Goal: Task Accomplishment & Management: Complete application form

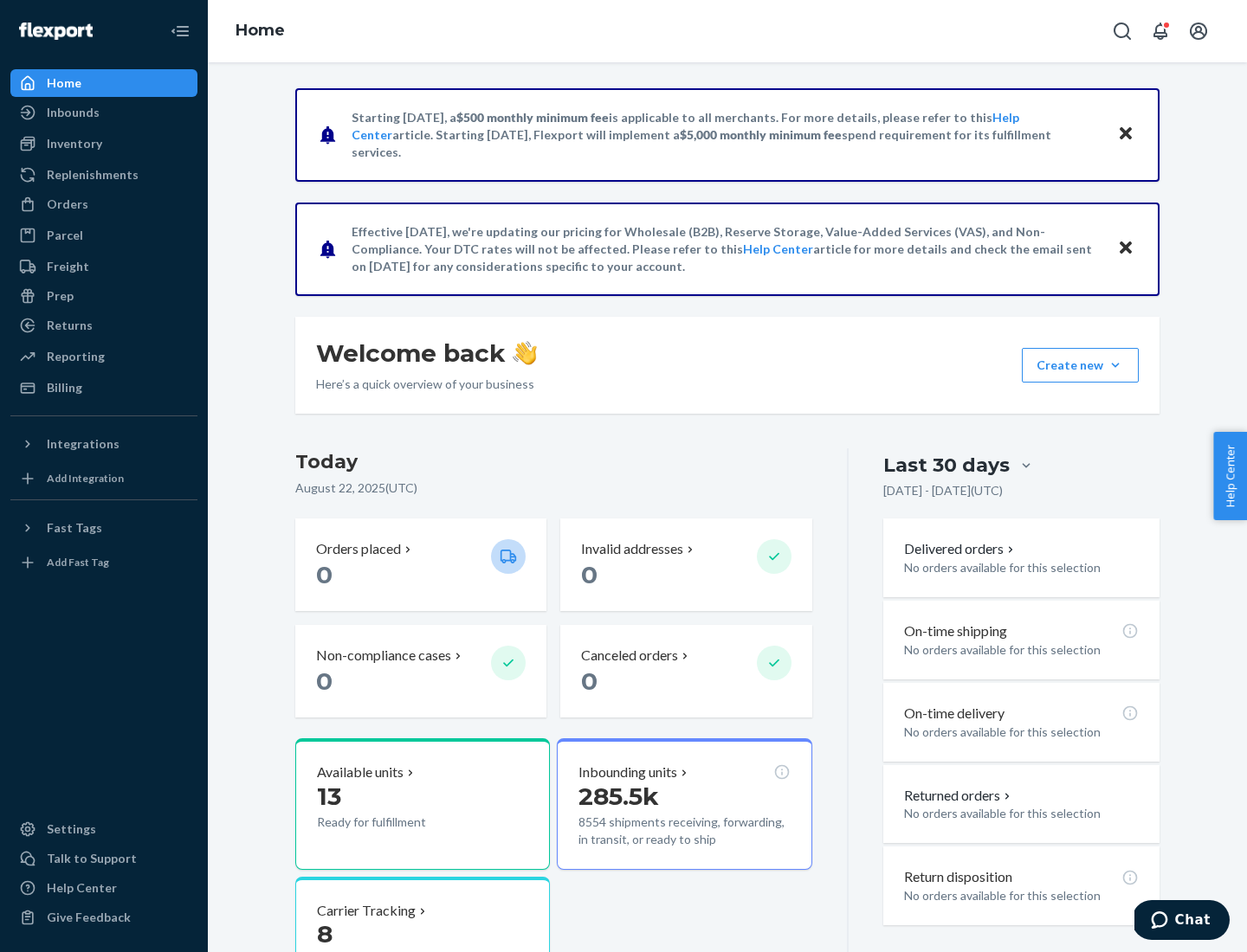
click at [1116, 366] on button "Create new Create new inbound Create new order Create new product" at bounding box center [1080, 365] width 117 height 35
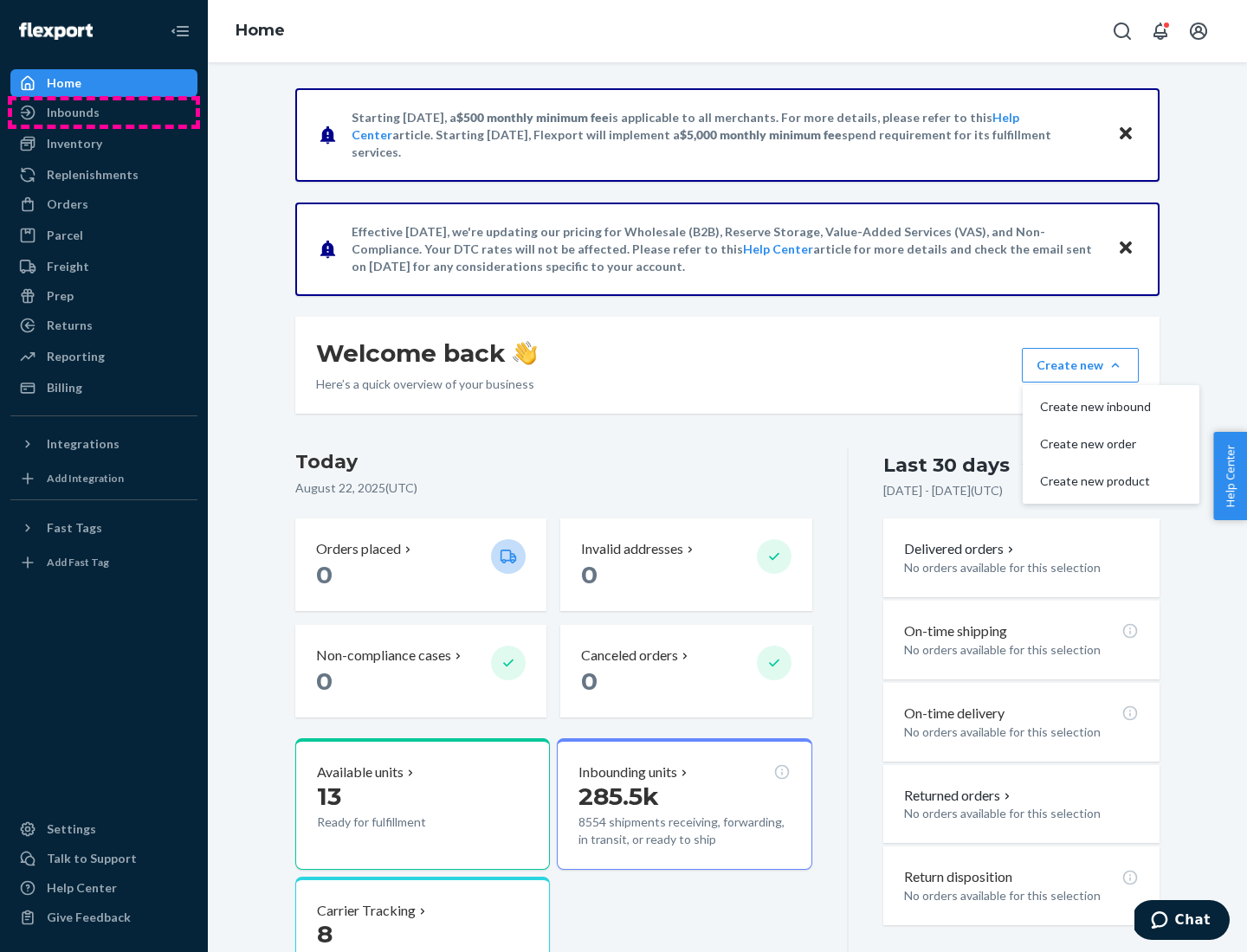
click at [104, 113] on div "Inbounds" at bounding box center [104, 112] width 183 height 24
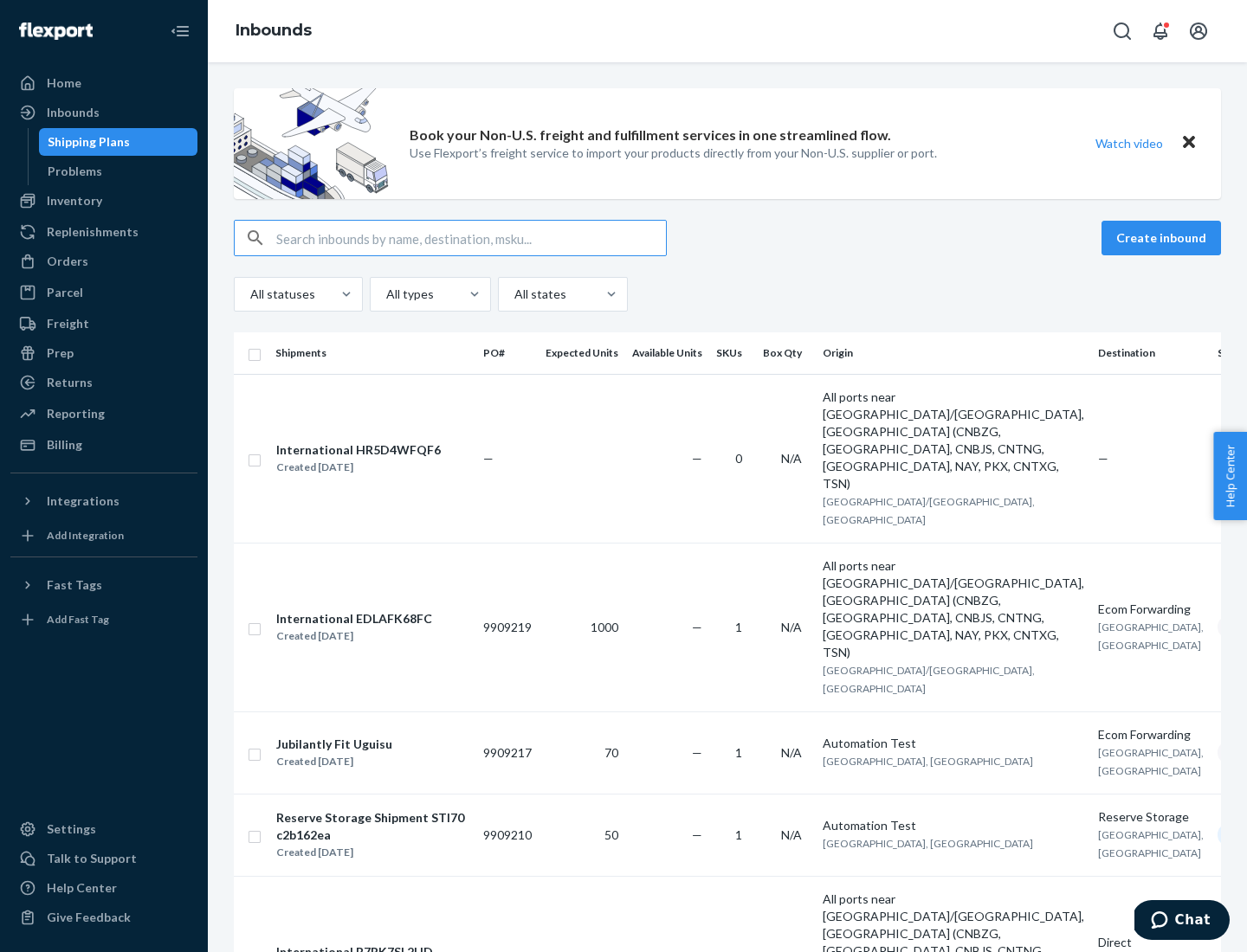
click at [1164, 238] on button "Create inbound" at bounding box center [1161, 238] width 120 height 35
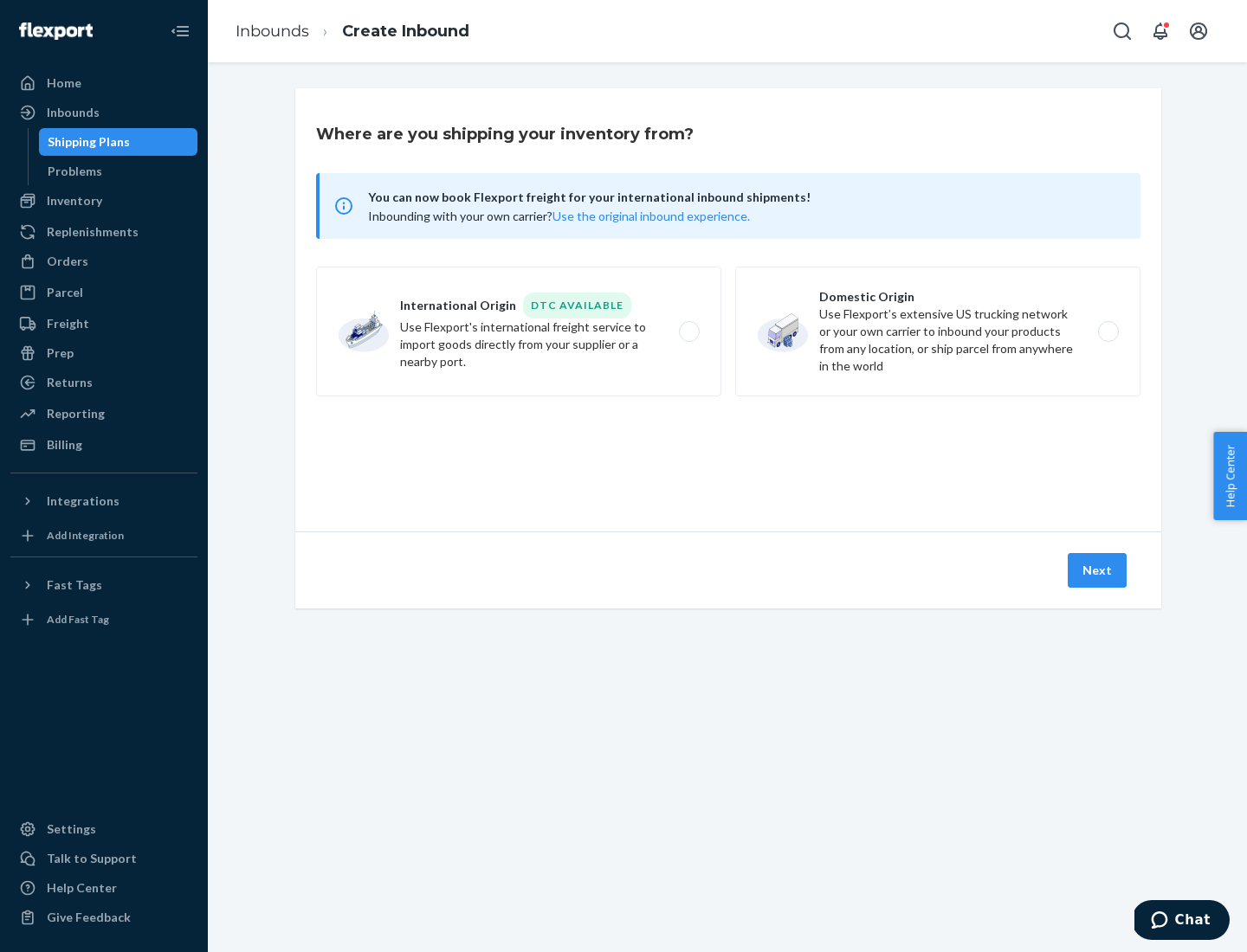
click at [938, 332] on label "Domestic Origin Use Flexport’s extensive US trucking network or your own carrie…" at bounding box center [937, 331] width 405 height 130
click at [1108, 332] on input "Domestic Origin Use Flexport’s extensive US trucking network or your own carrie…" at bounding box center [1113, 332] width 12 height 12
radio input "true"
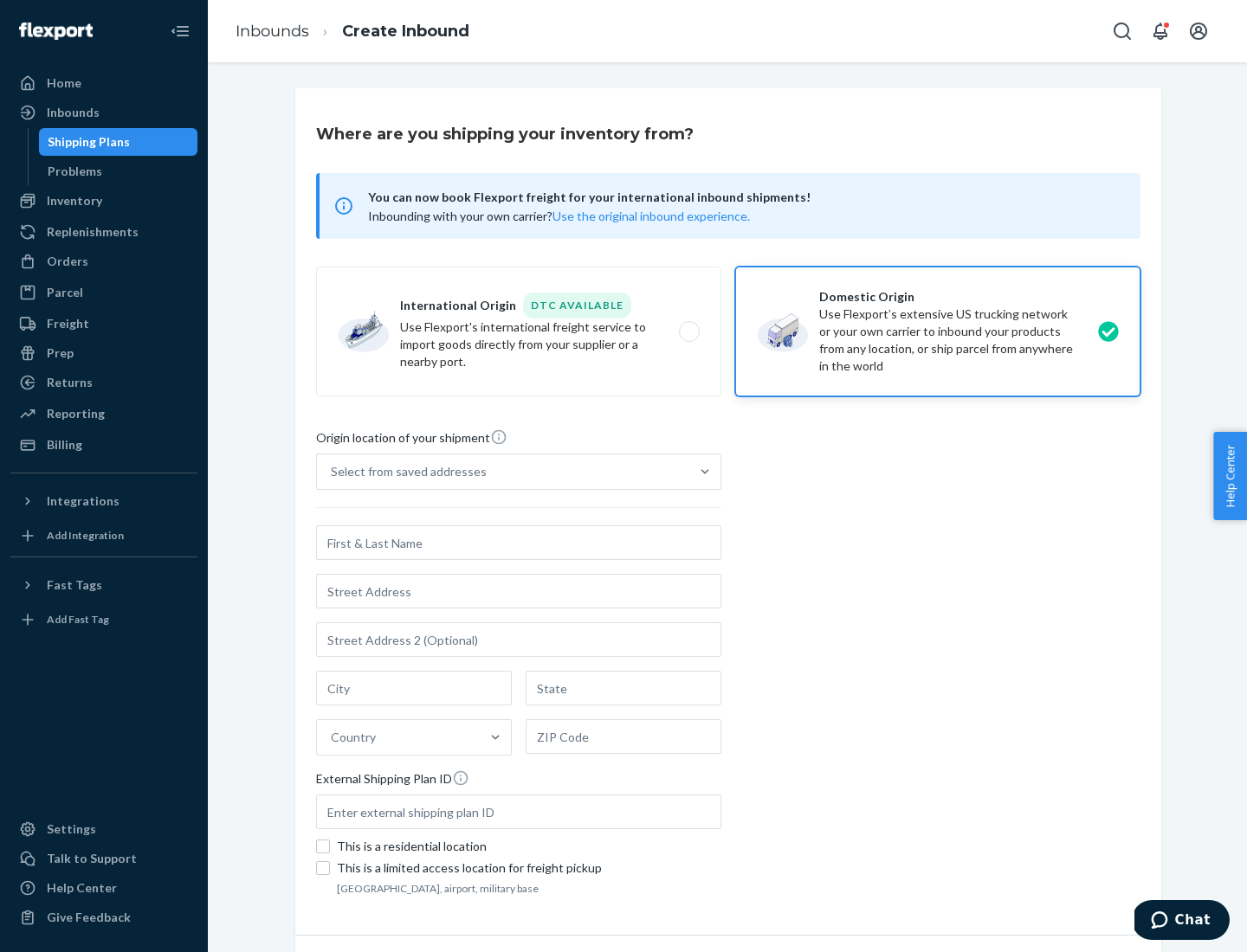
click at [404, 472] on div "Select from saved addresses" at bounding box center [409, 471] width 156 height 17
click at [333, 472] on input "Select from saved addresses" at bounding box center [332, 471] width 2 height 17
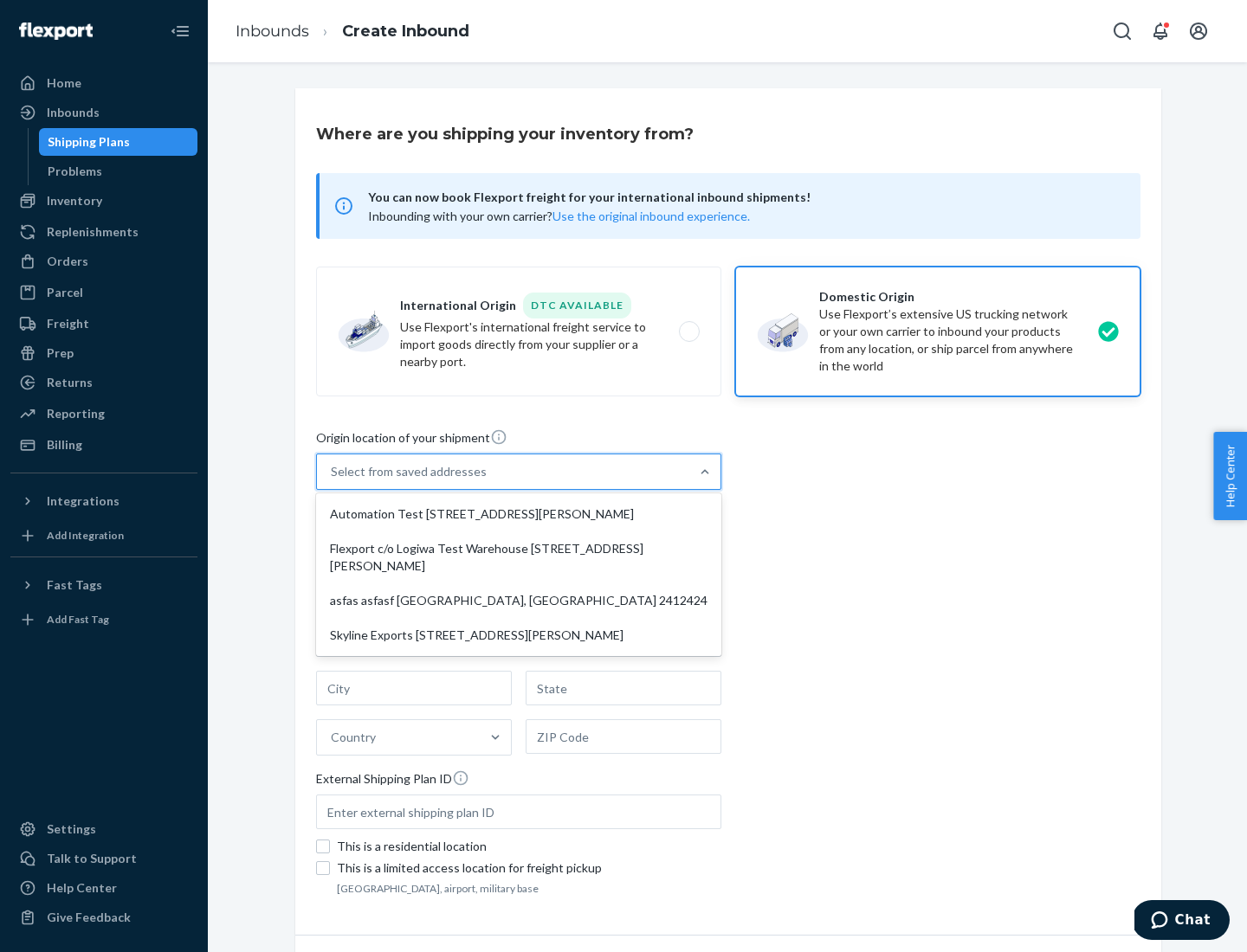
scroll to position [7, 0]
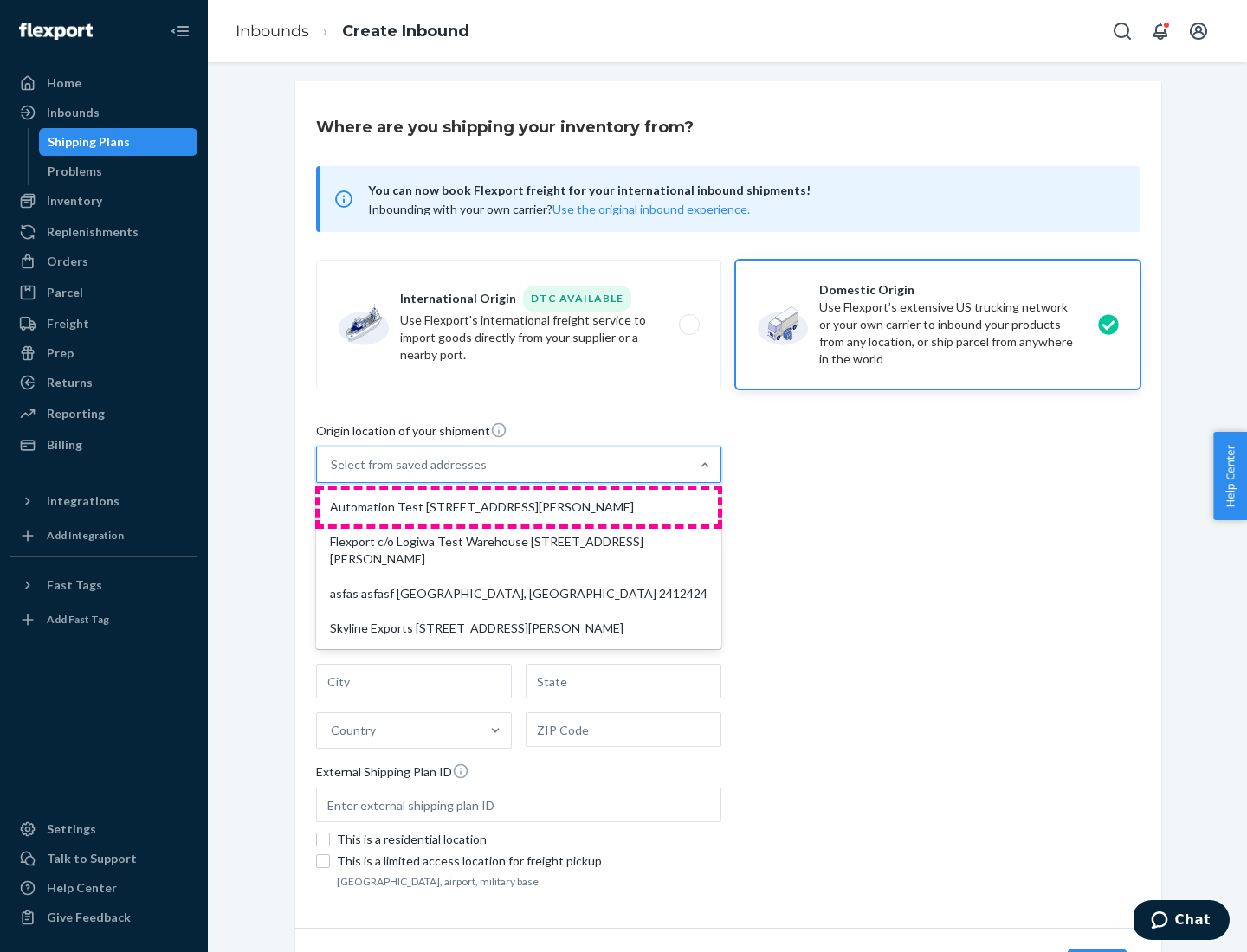
click at [518, 508] on div "Automation Test [STREET_ADDRESS][PERSON_NAME]" at bounding box center [518, 507] width 399 height 35
click at [333, 474] on input "option Automation Test [STREET_ADDRESS][PERSON_NAME] focused, 1 of 4. 4 results…" at bounding box center [332, 464] width 2 height 17
type input "Automation Test"
type input "9th Floor"
type input "[GEOGRAPHIC_DATA]"
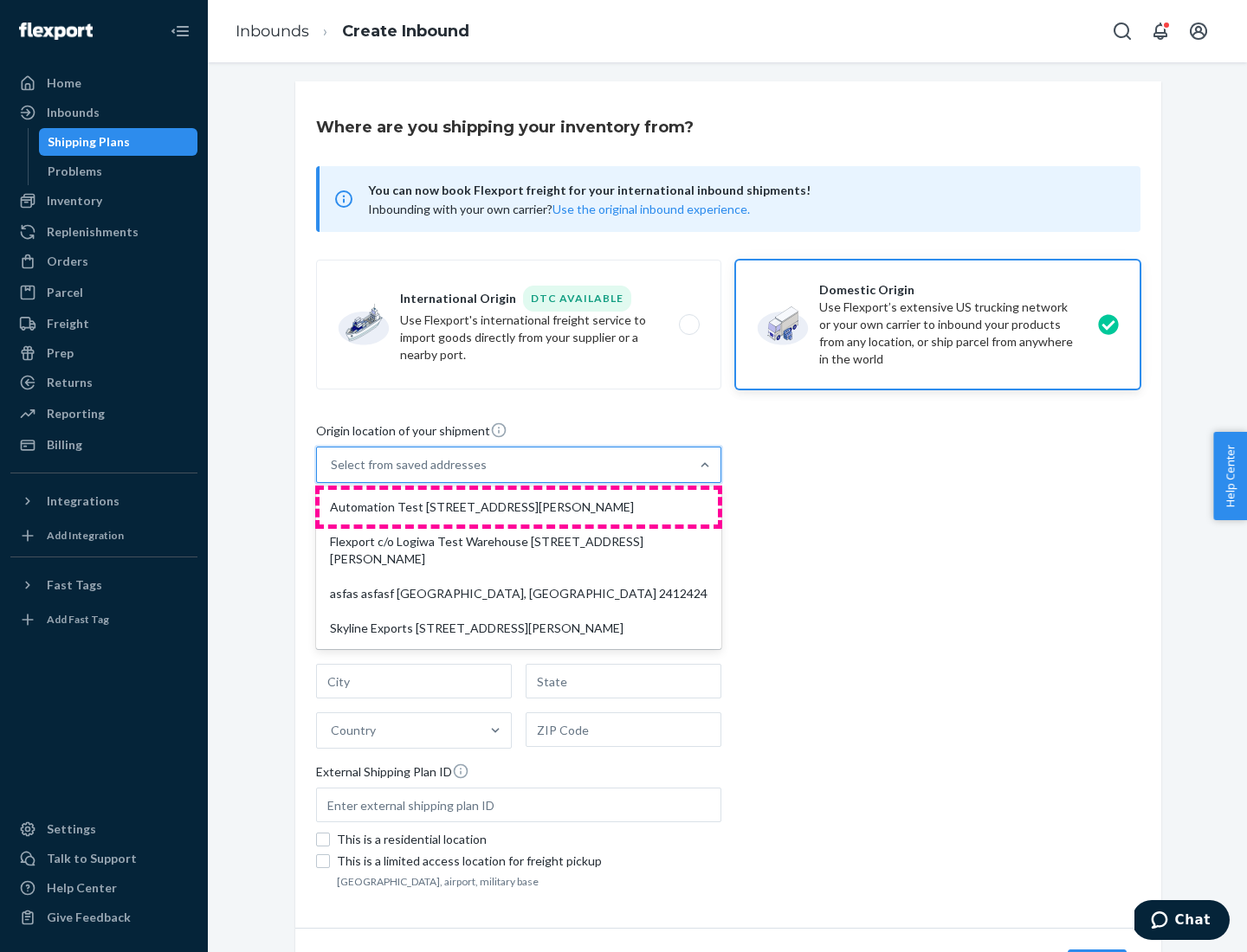
type input "CA"
type input "94104"
type input "[STREET_ADDRESS][PERSON_NAME]"
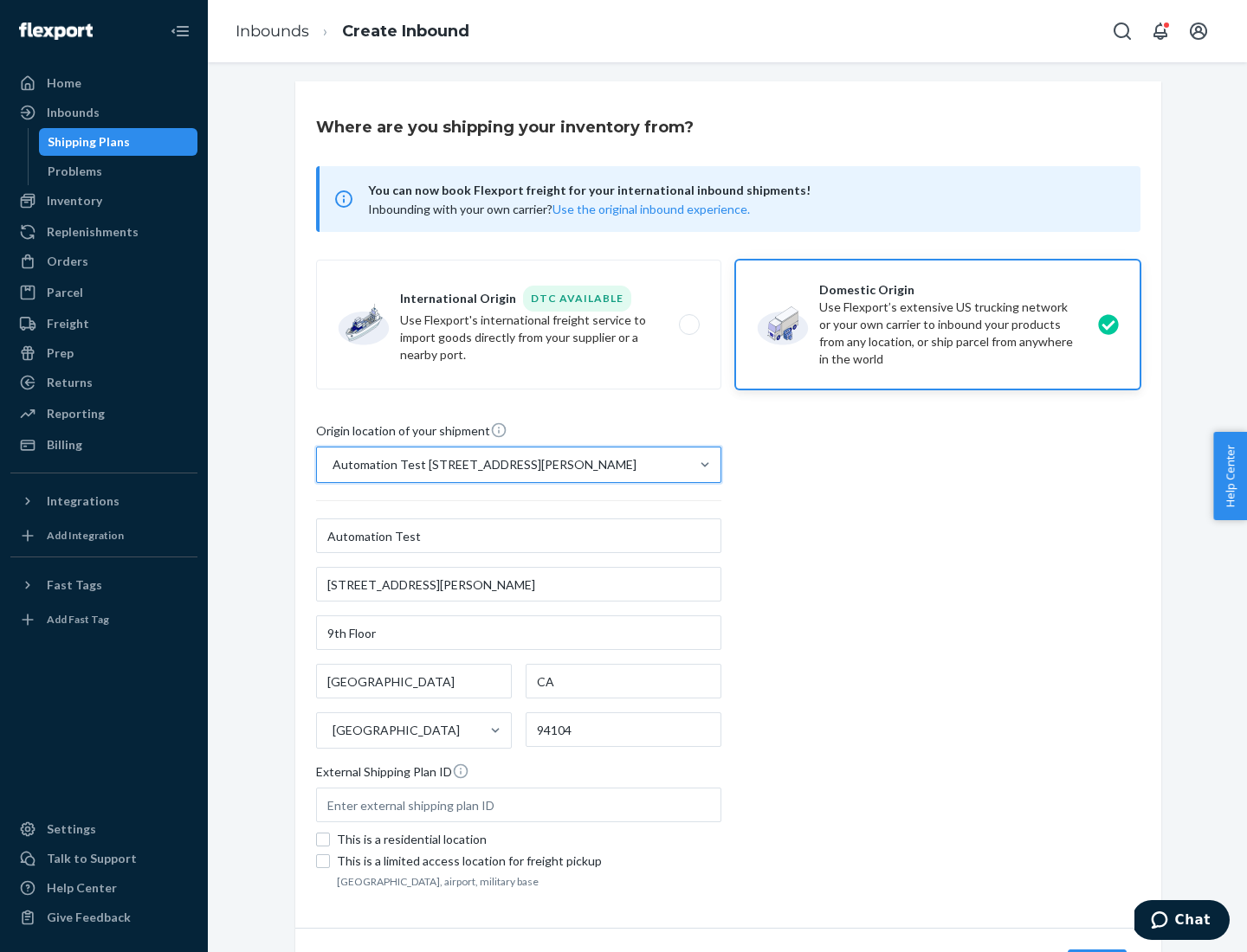
scroll to position [101, 0]
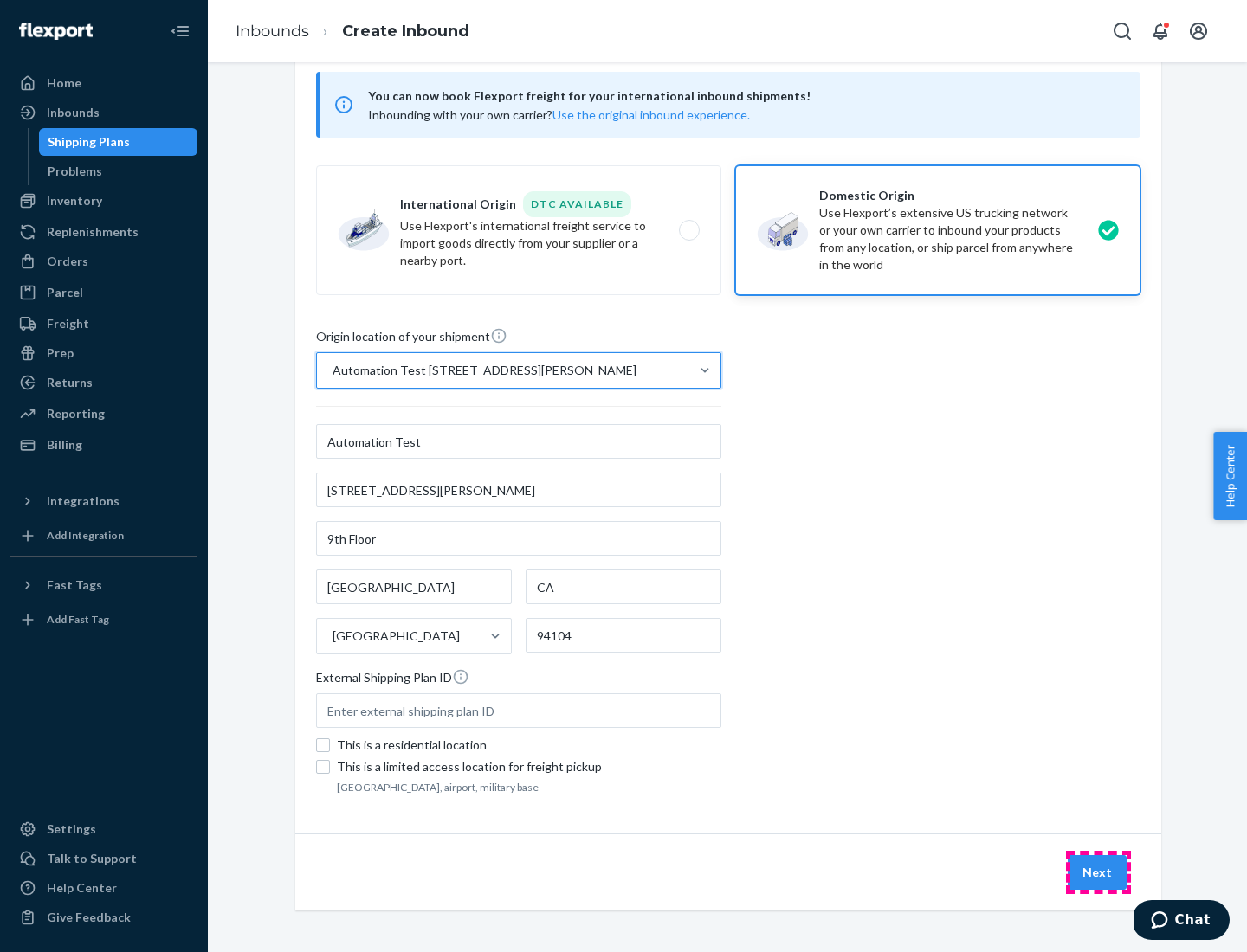
click at [1098, 872] on button "Next" at bounding box center [1097, 872] width 59 height 35
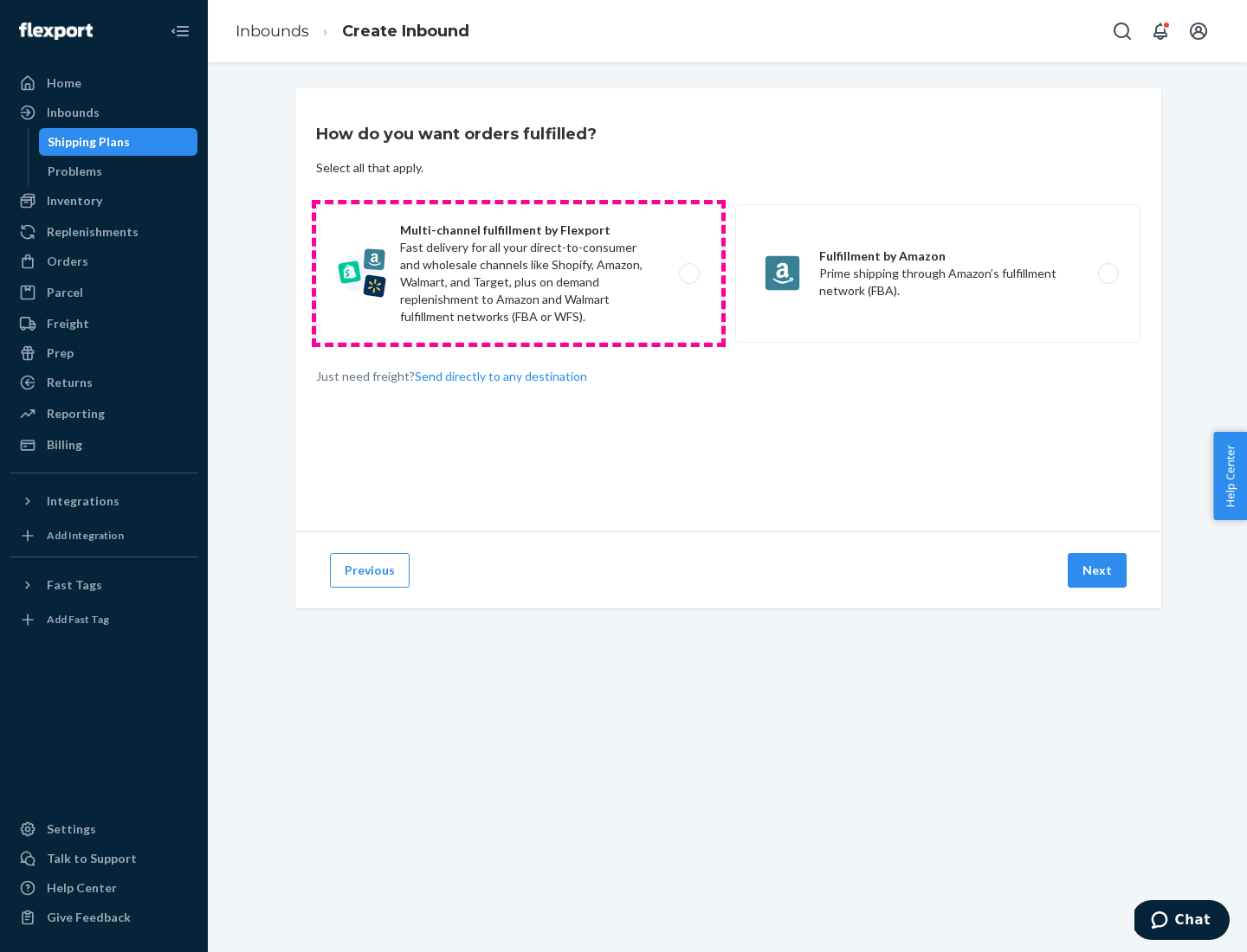
click at [518, 274] on label "Multi-channel fulfillment by Flexport Fast delivery for all your direct-to-cons…" at bounding box center [518, 274] width 405 height 139
click at [688, 274] on input "Multi-channel fulfillment by Flexport Fast delivery for all your direct-to-cons…" at bounding box center [694, 274] width 12 height 12
radio input "true"
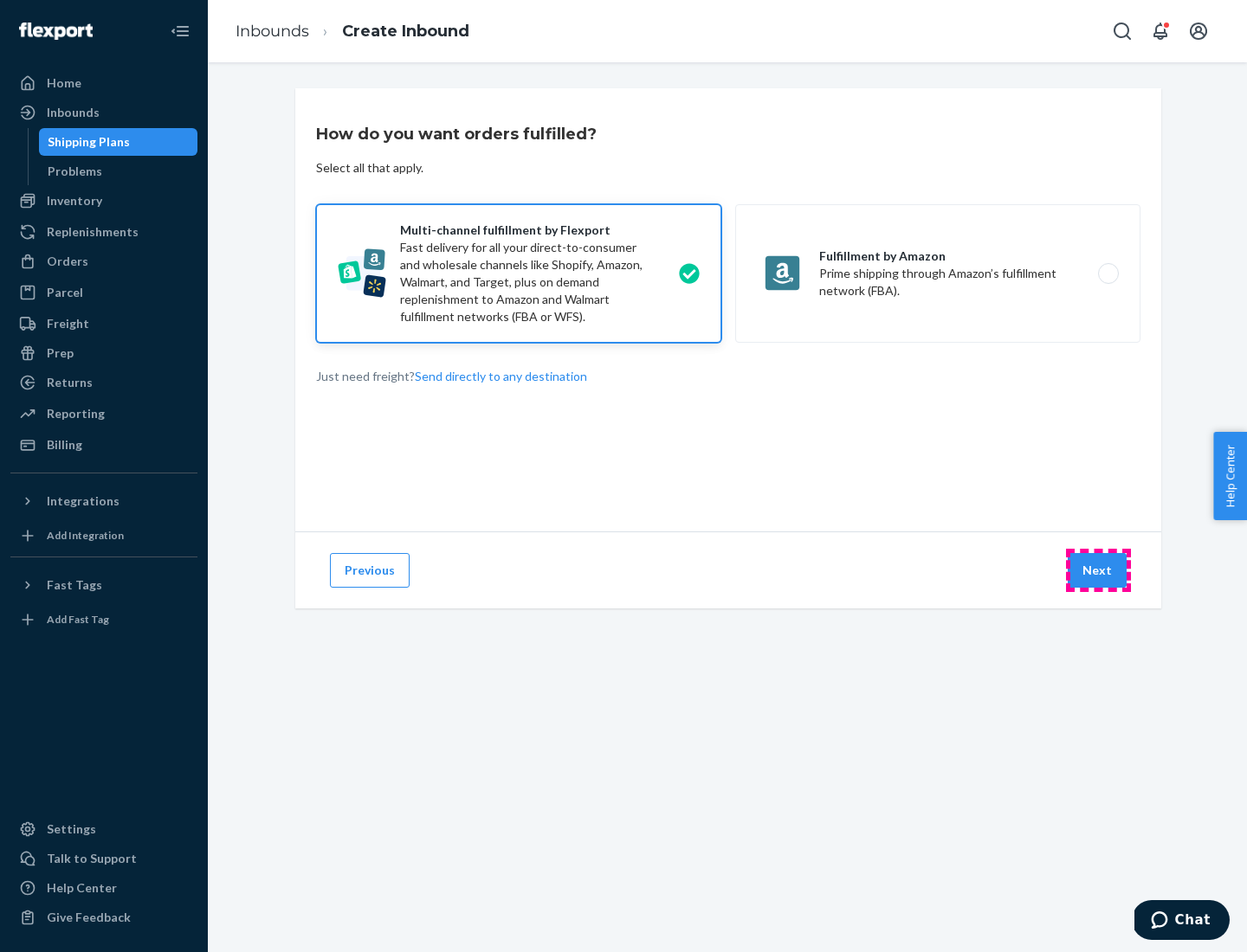
click at [1098, 570] on button "Next" at bounding box center [1097, 570] width 59 height 35
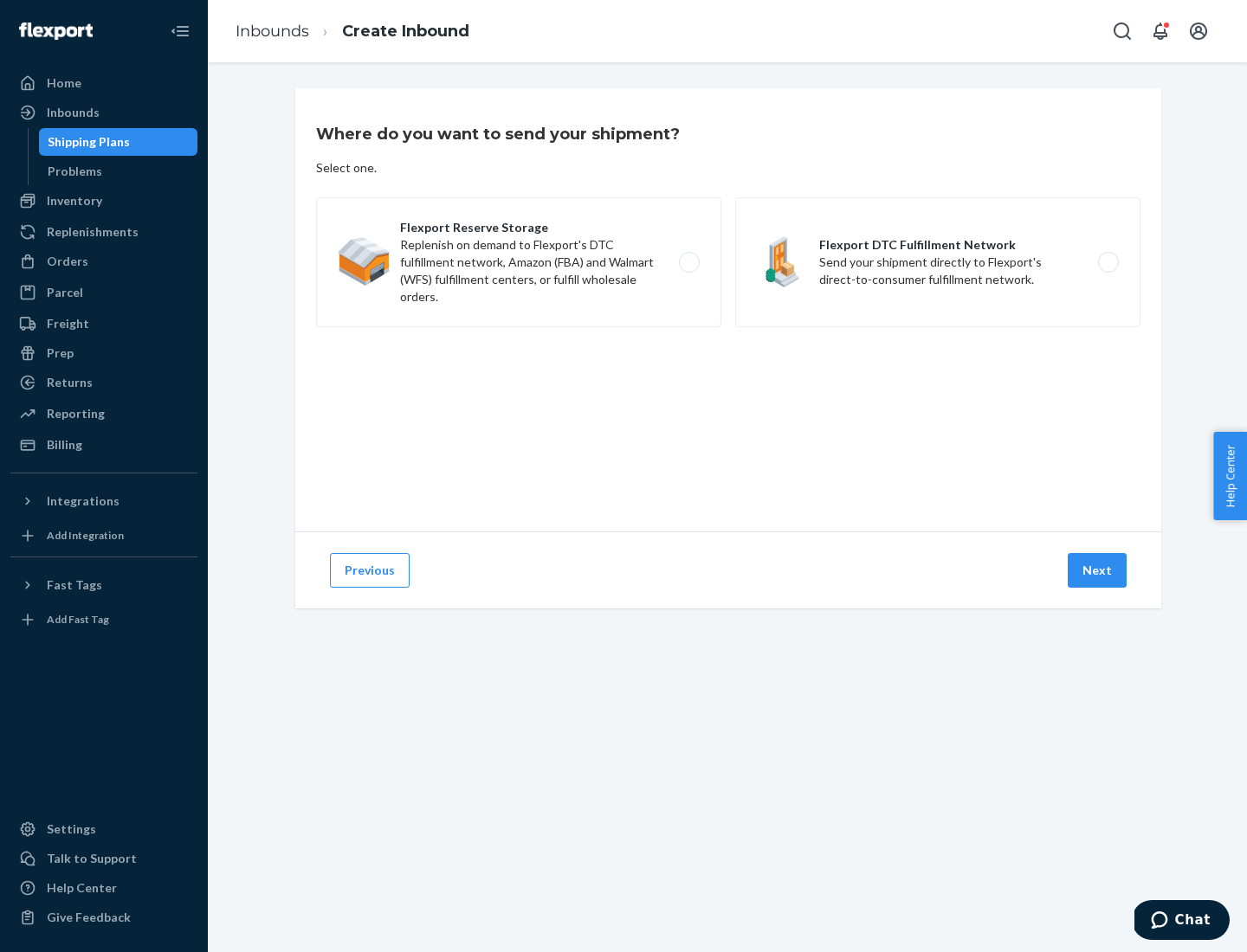
click at [938, 262] on label "Flexport DTC Fulfillment Network Send your shipment directly to Flexport's dire…" at bounding box center [937, 262] width 405 height 130
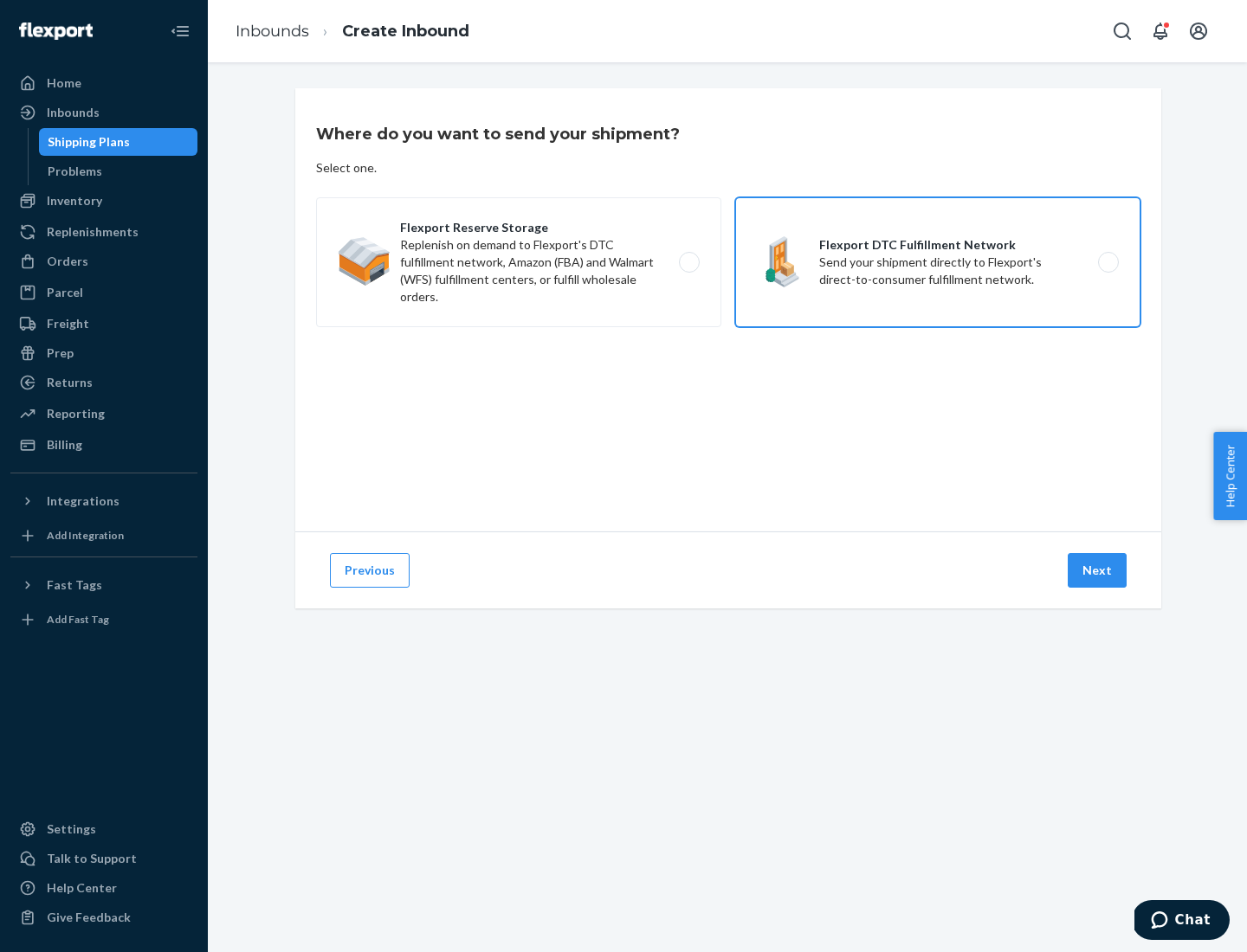
click at [1108, 262] on input "Flexport DTC Fulfillment Network Send your shipment directly to Flexport's dire…" at bounding box center [1113, 263] width 12 height 12
radio input "true"
click at [1098, 570] on button "Next" at bounding box center [1097, 570] width 59 height 35
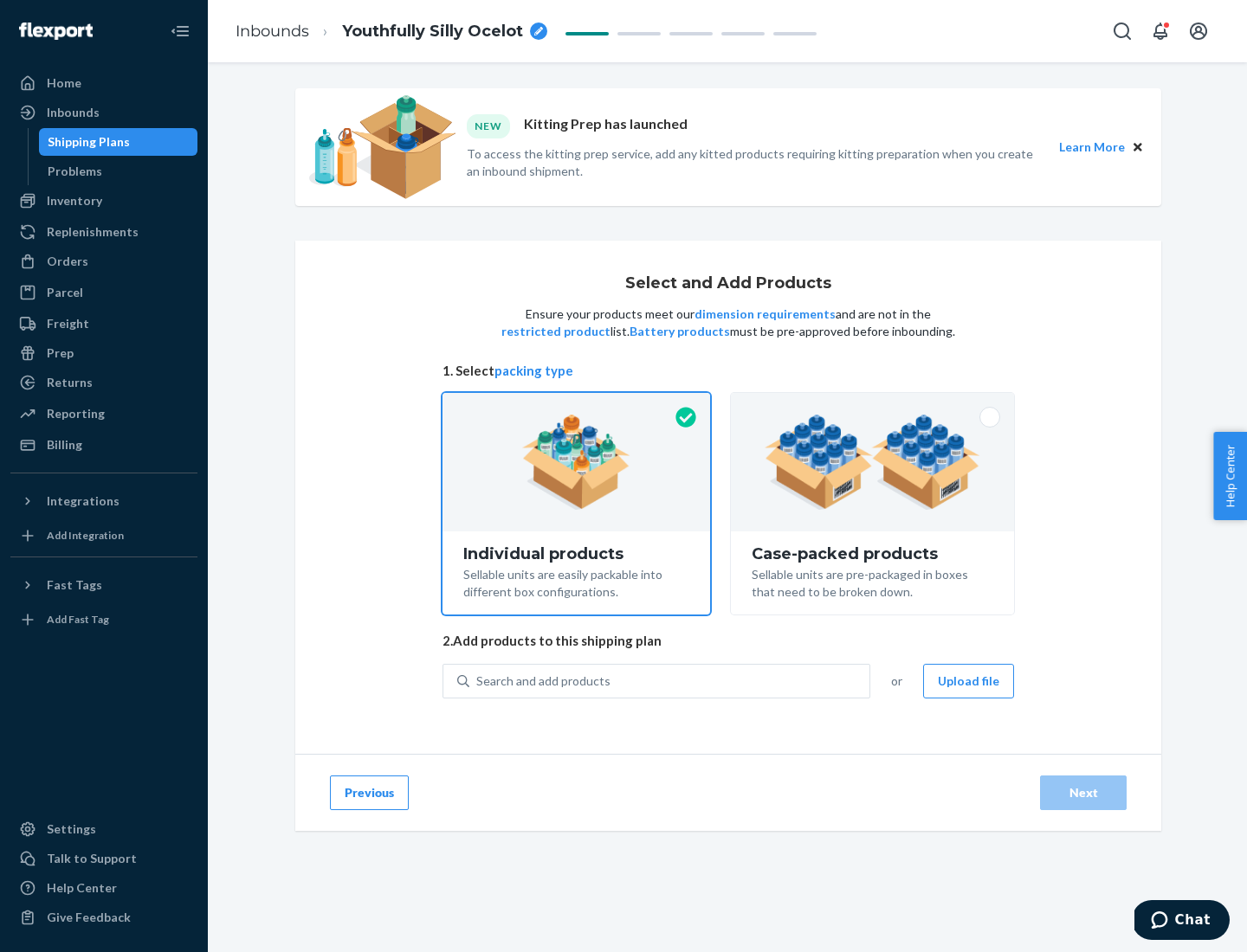
click at [872, 462] on img at bounding box center [872, 462] width 215 height 96
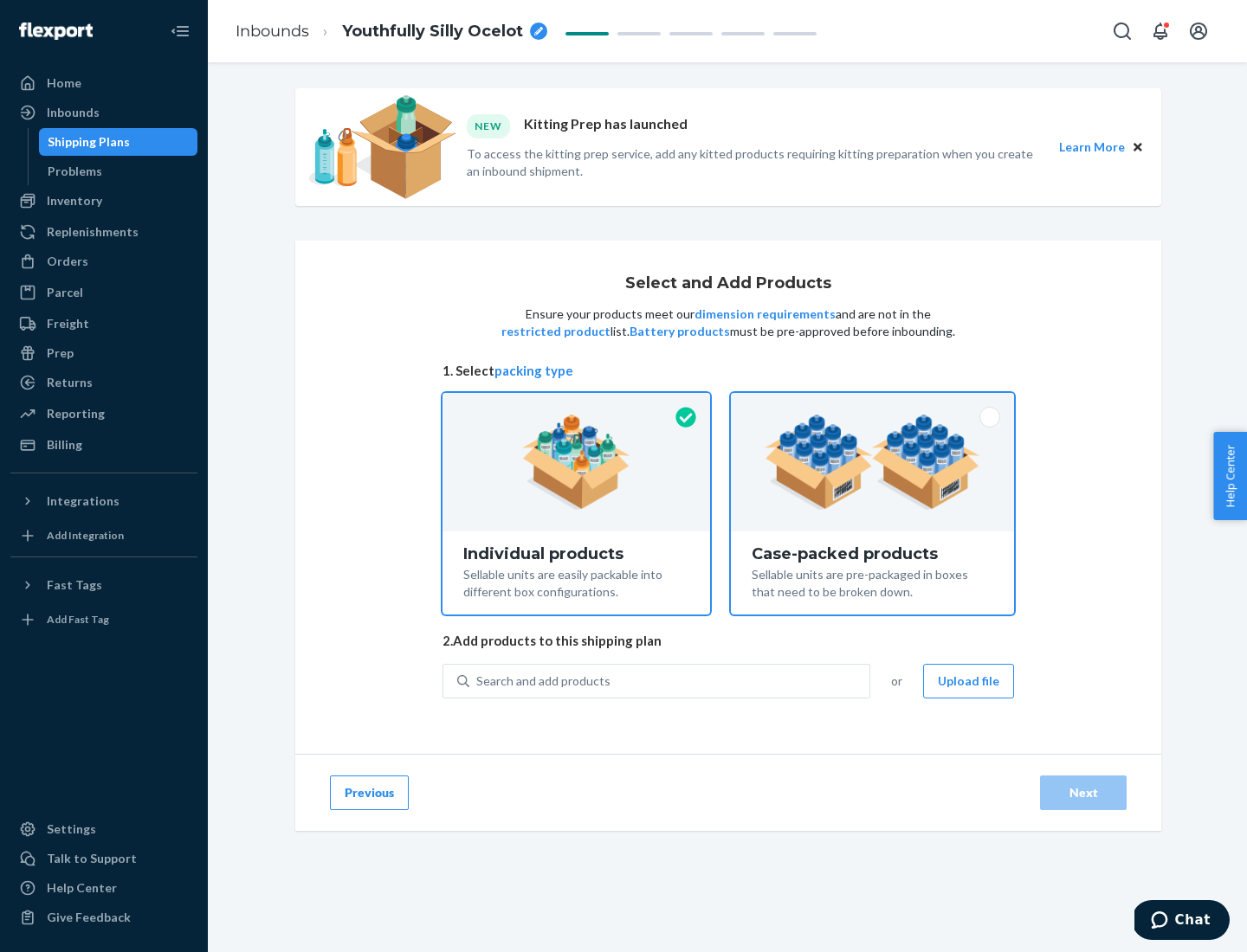
click at [872, 404] on input "Case-packed products Sellable units are pre-packaged in boxes that need to be b…" at bounding box center [872, 399] width 12 height 12
radio input "true"
radio input "false"
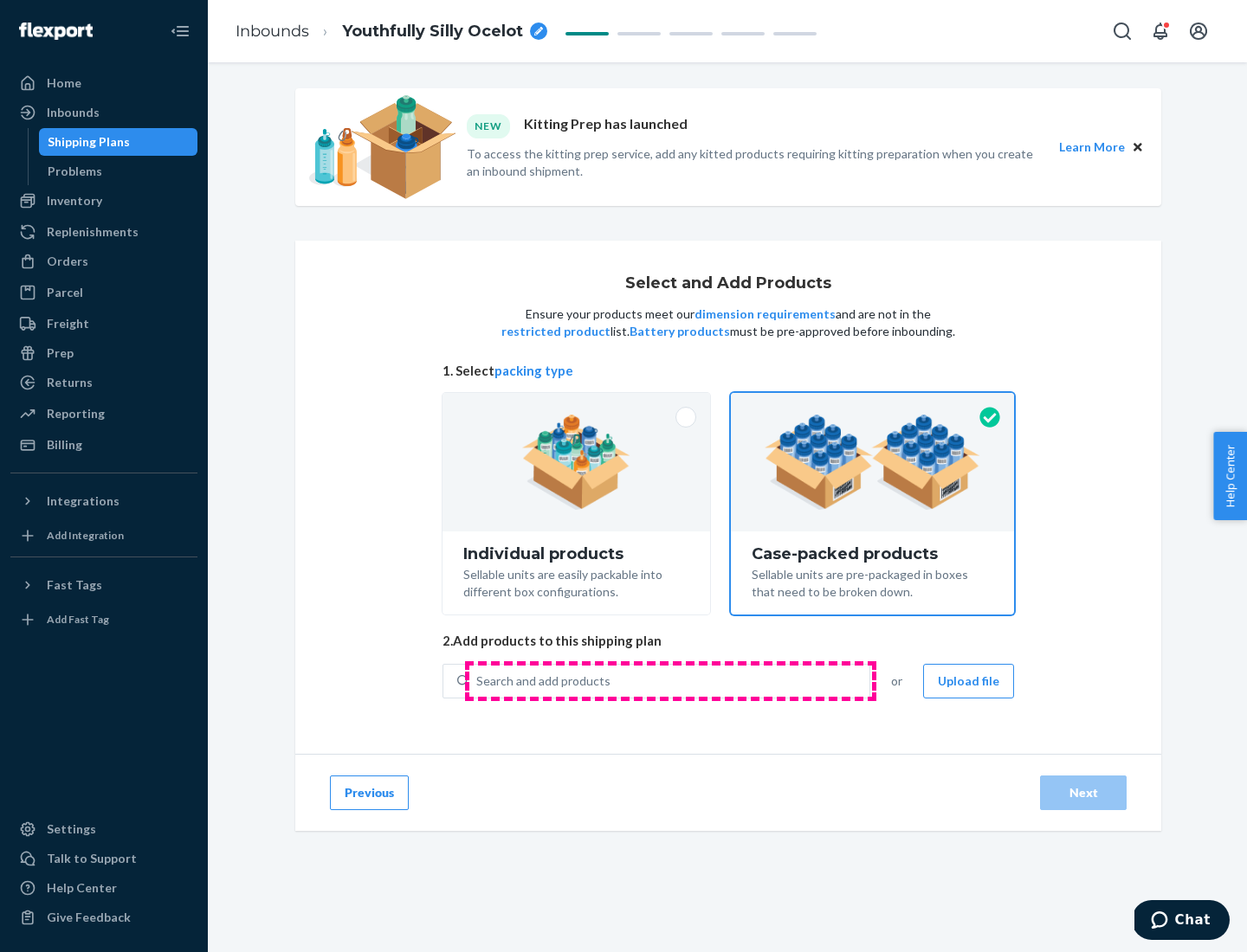
click at [670, 680] on div "Search and add products" at bounding box center [669, 681] width 400 height 31
click at [478, 680] on input "Search and add products" at bounding box center [477, 681] width 2 height 17
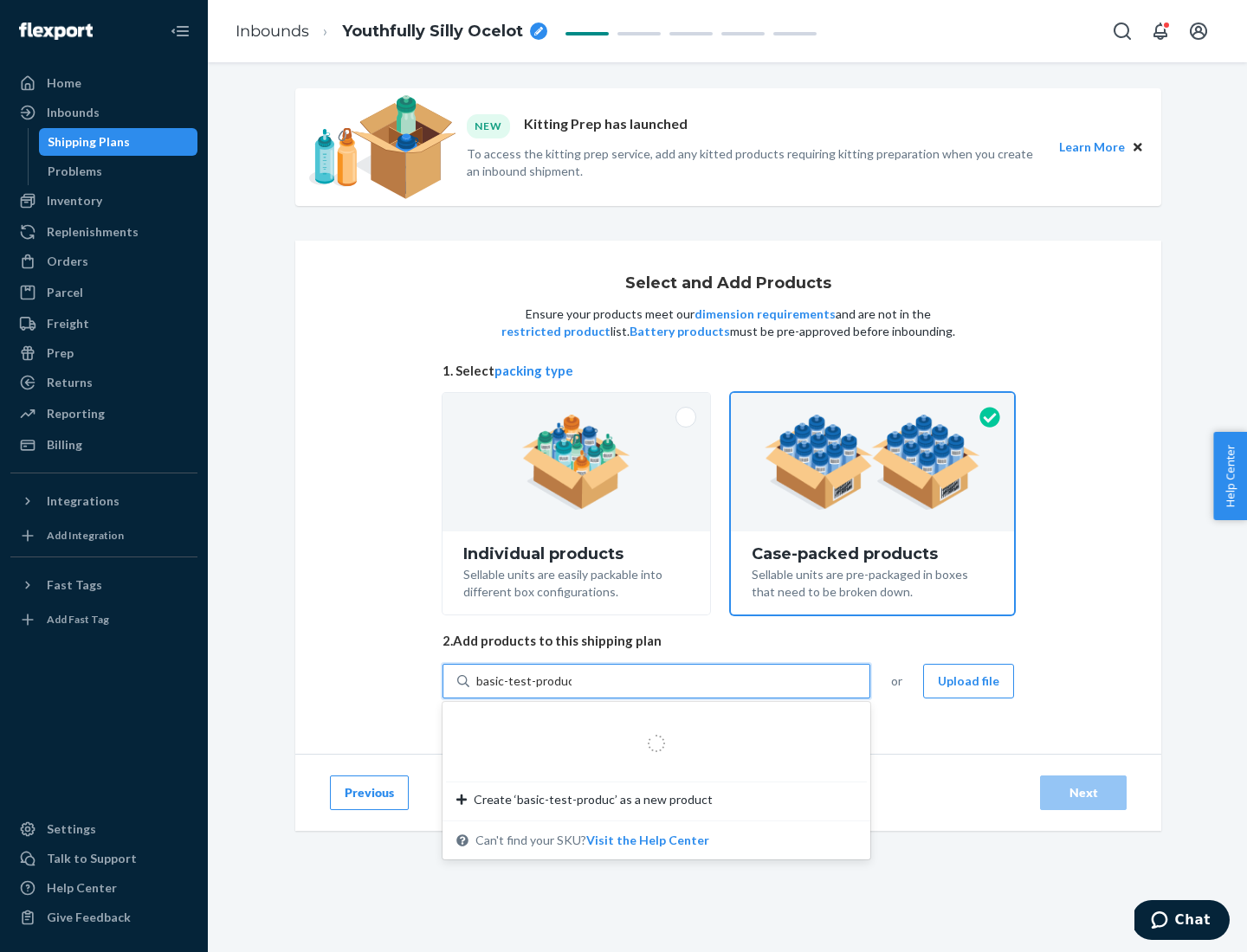
type input "basic-test-product-1"
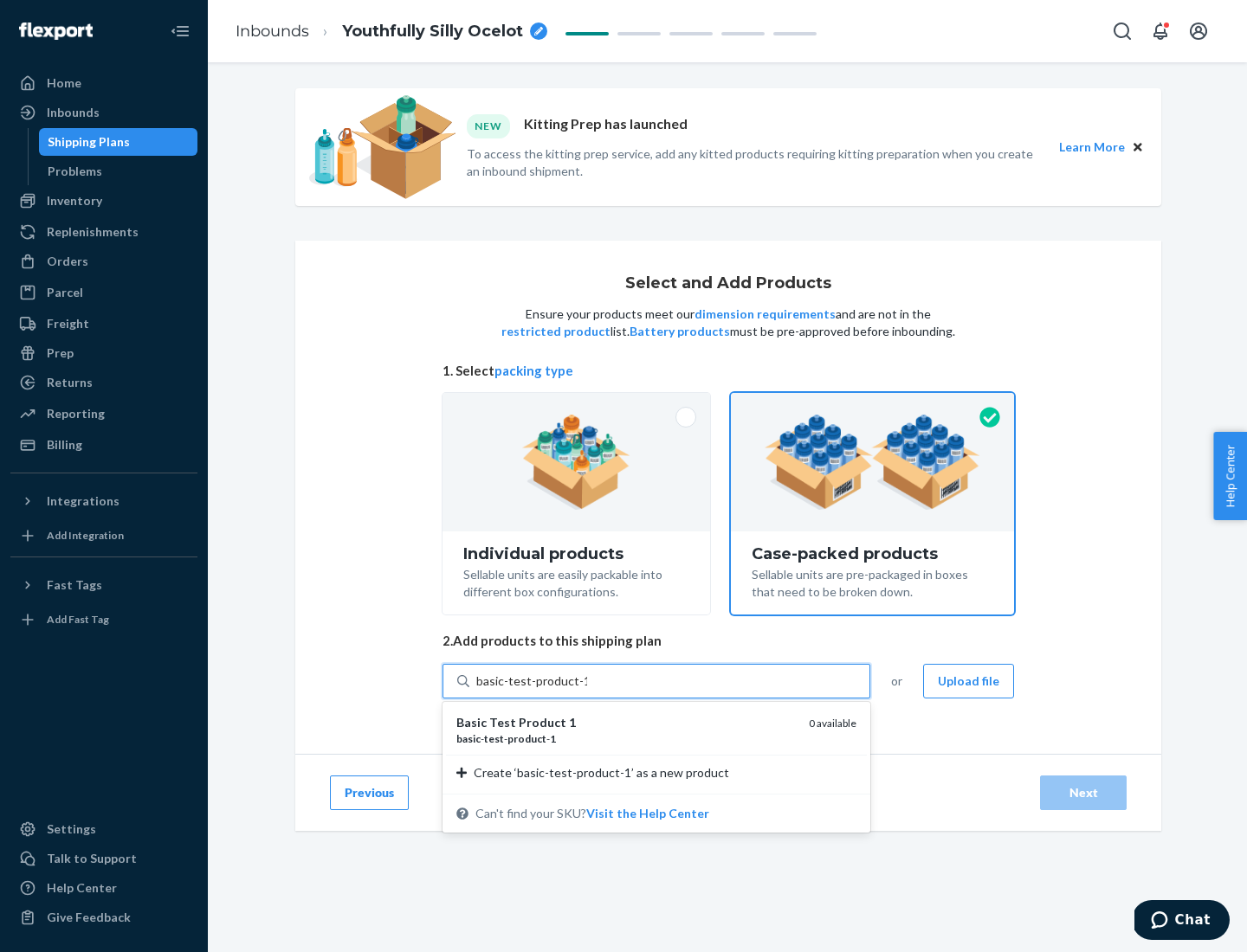
click at [626, 738] on div "basic - test - product - 1" at bounding box center [625, 738] width 339 height 14
click at [587, 690] on input "basic-test-product-1" at bounding box center [532, 681] width 111 height 17
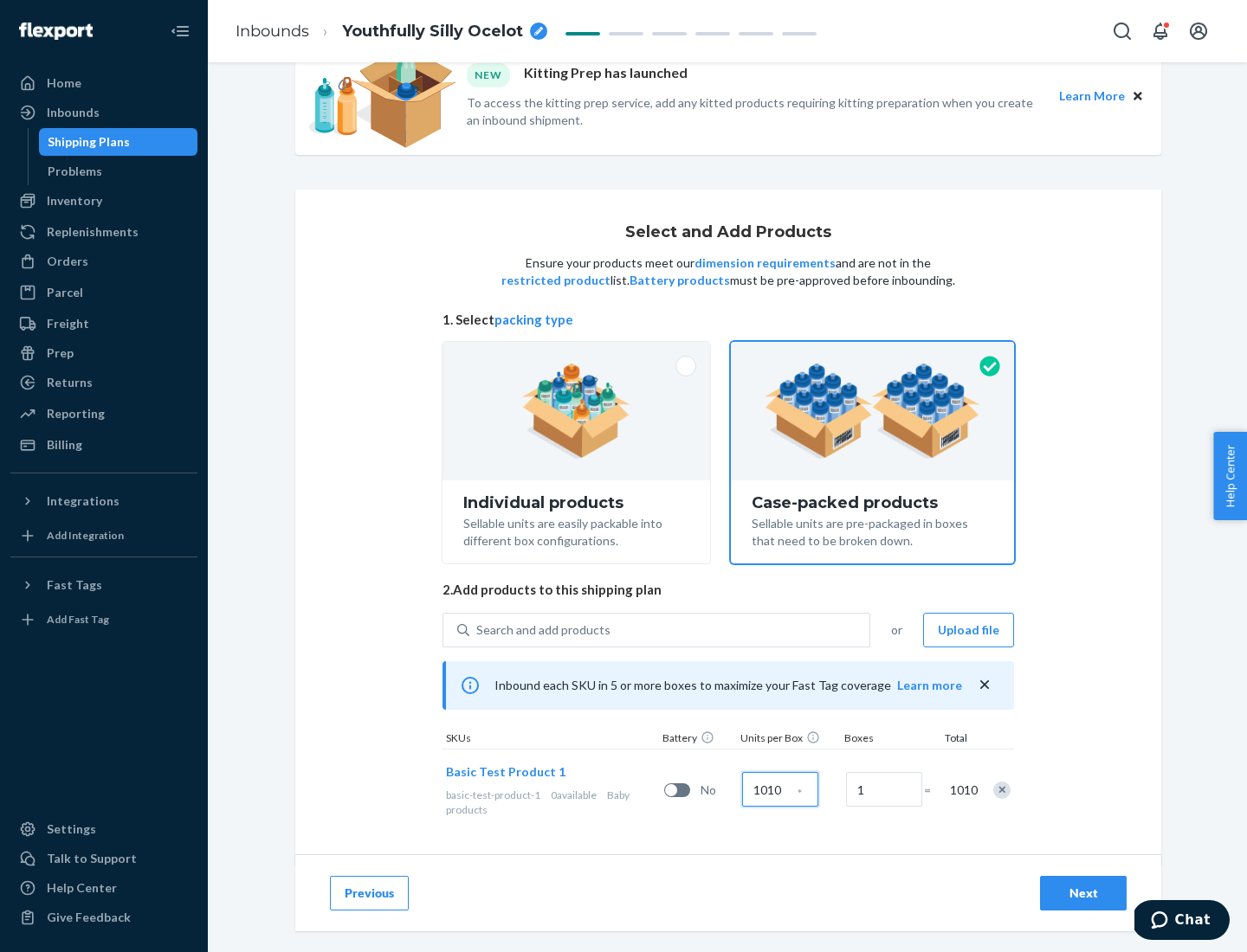
scroll to position [63, 0]
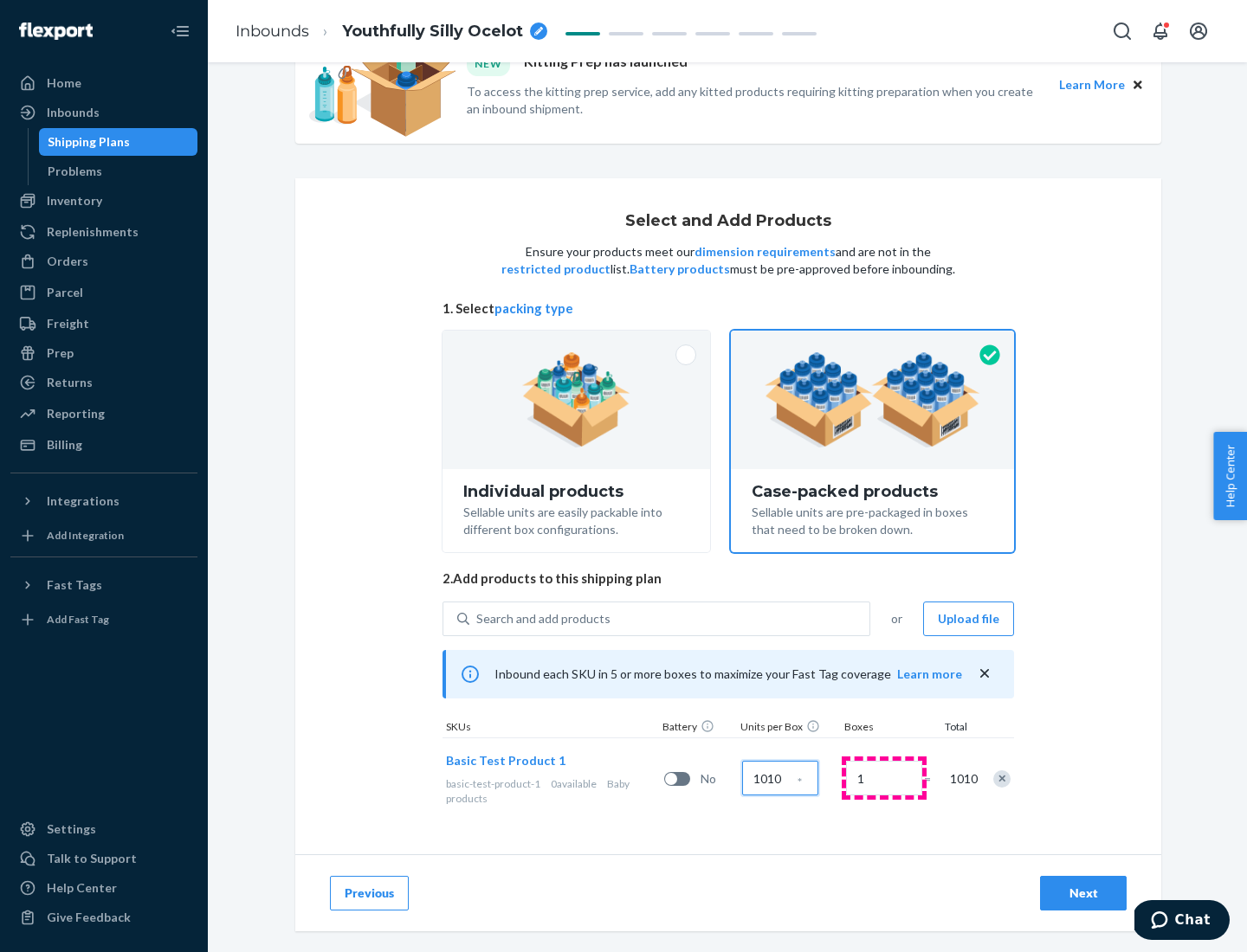
type input "1010"
type input "7"
click at [1083, 894] on div "Next" at bounding box center [1083, 893] width 57 height 17
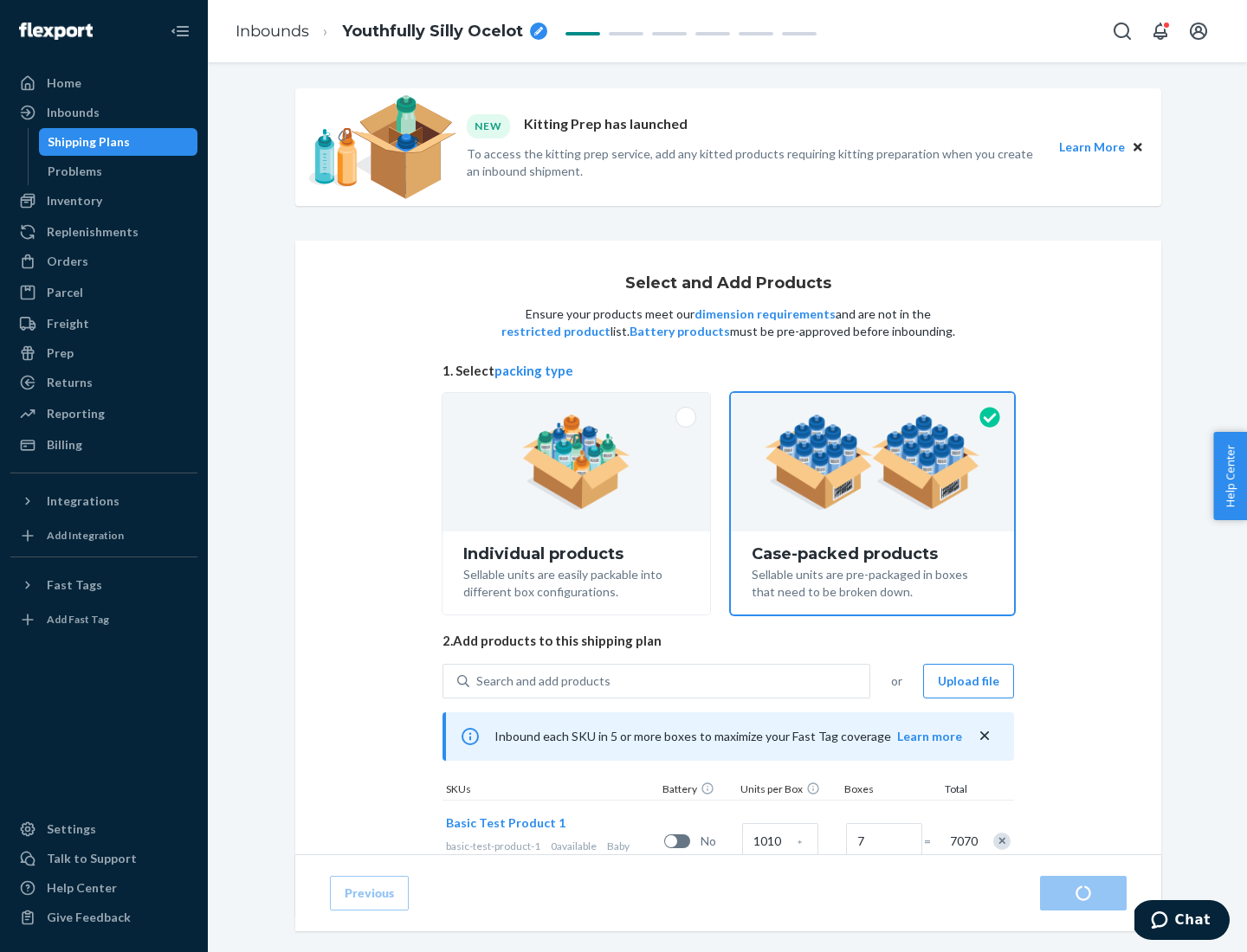
radio input "true"
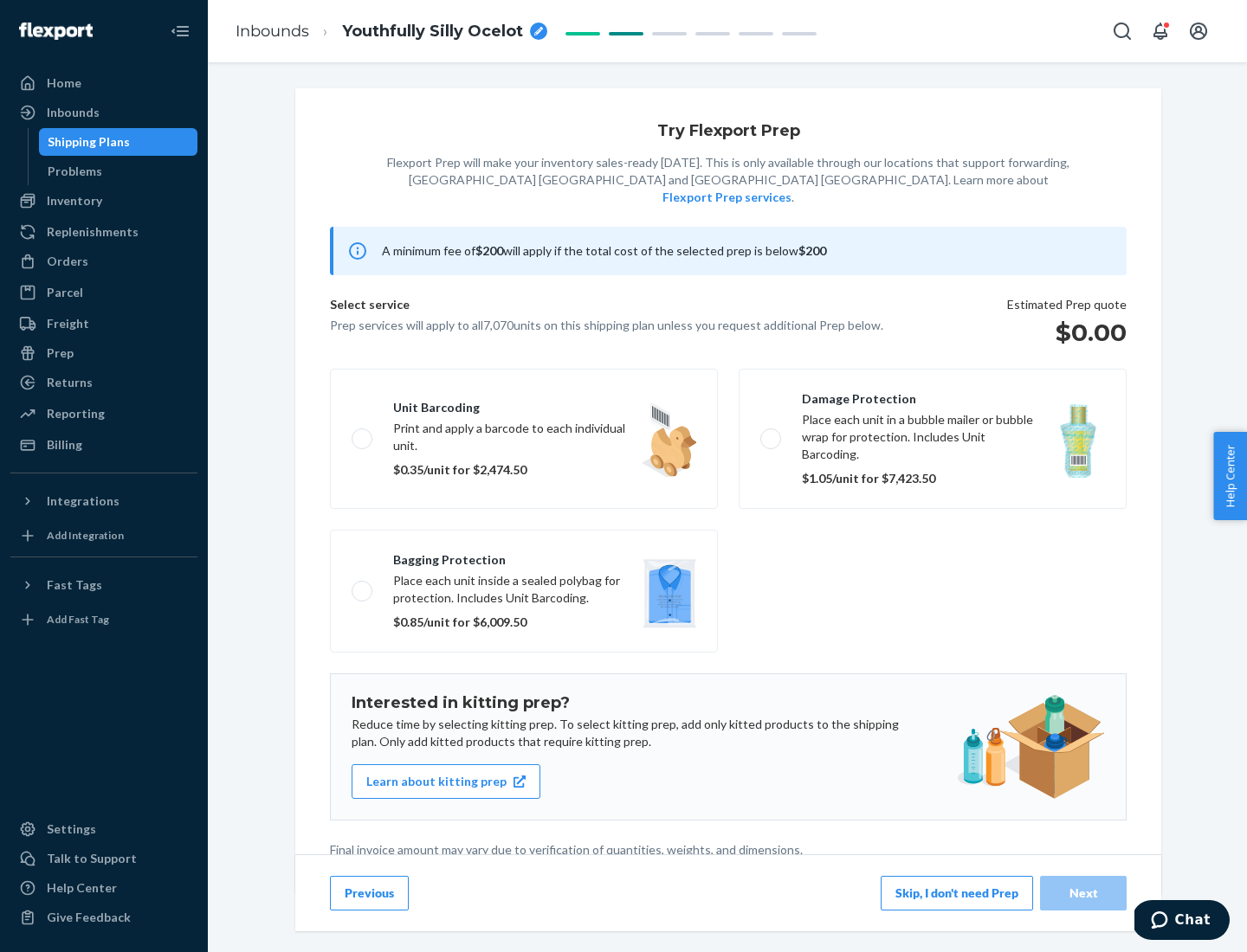
scroll to position [4, 0]
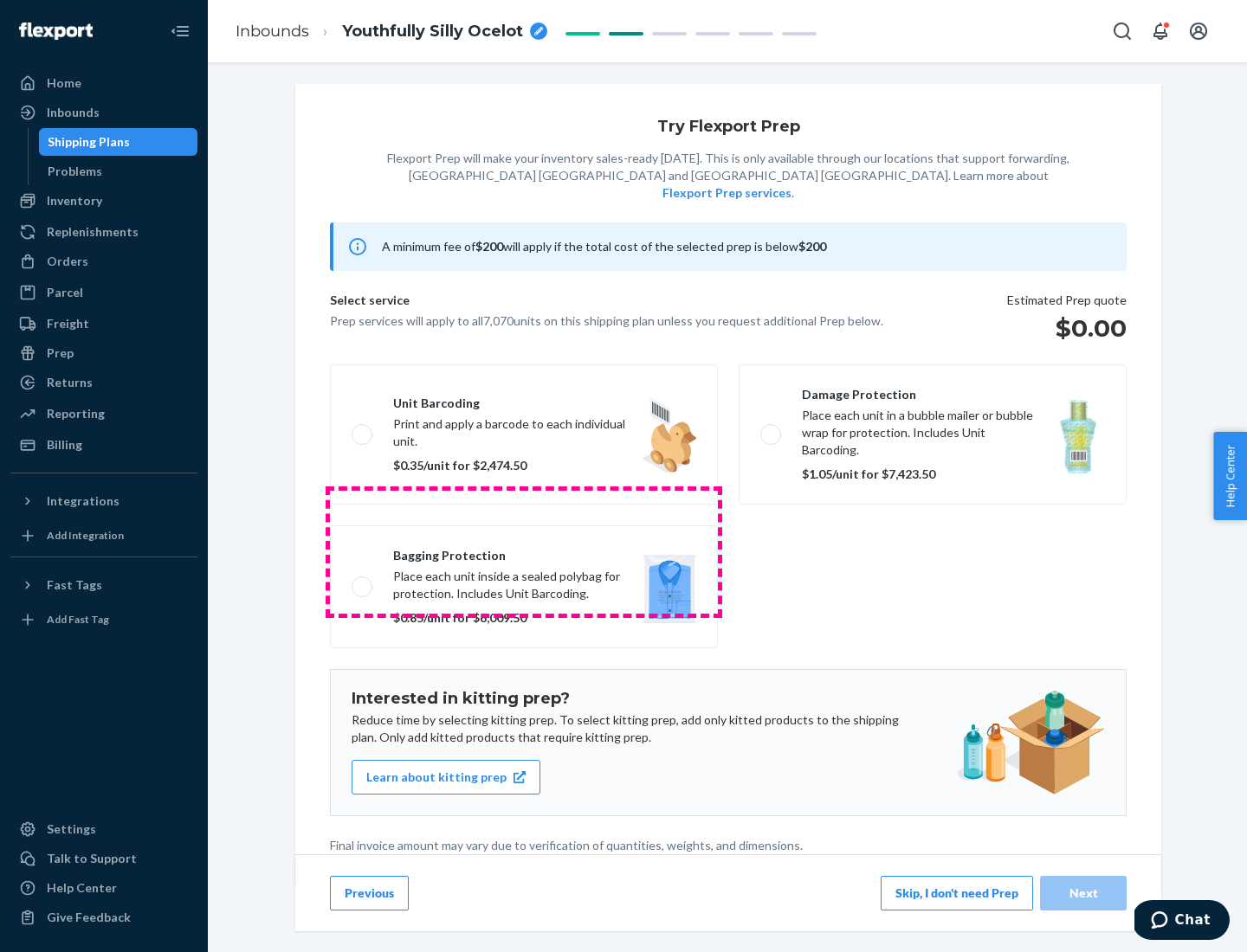
click at [524, 552] on label "Bagging protection Place each unit inside a sealed polybag for protection. Incl…" at bounding box center [524, 587] width 388 height 123
click at [363, 581] on input "Bagging protection Place each unit inside a sealed polybag for protection. Incl…" at bounding box center [357, 586] width 12 height 12
checkbox input "true"
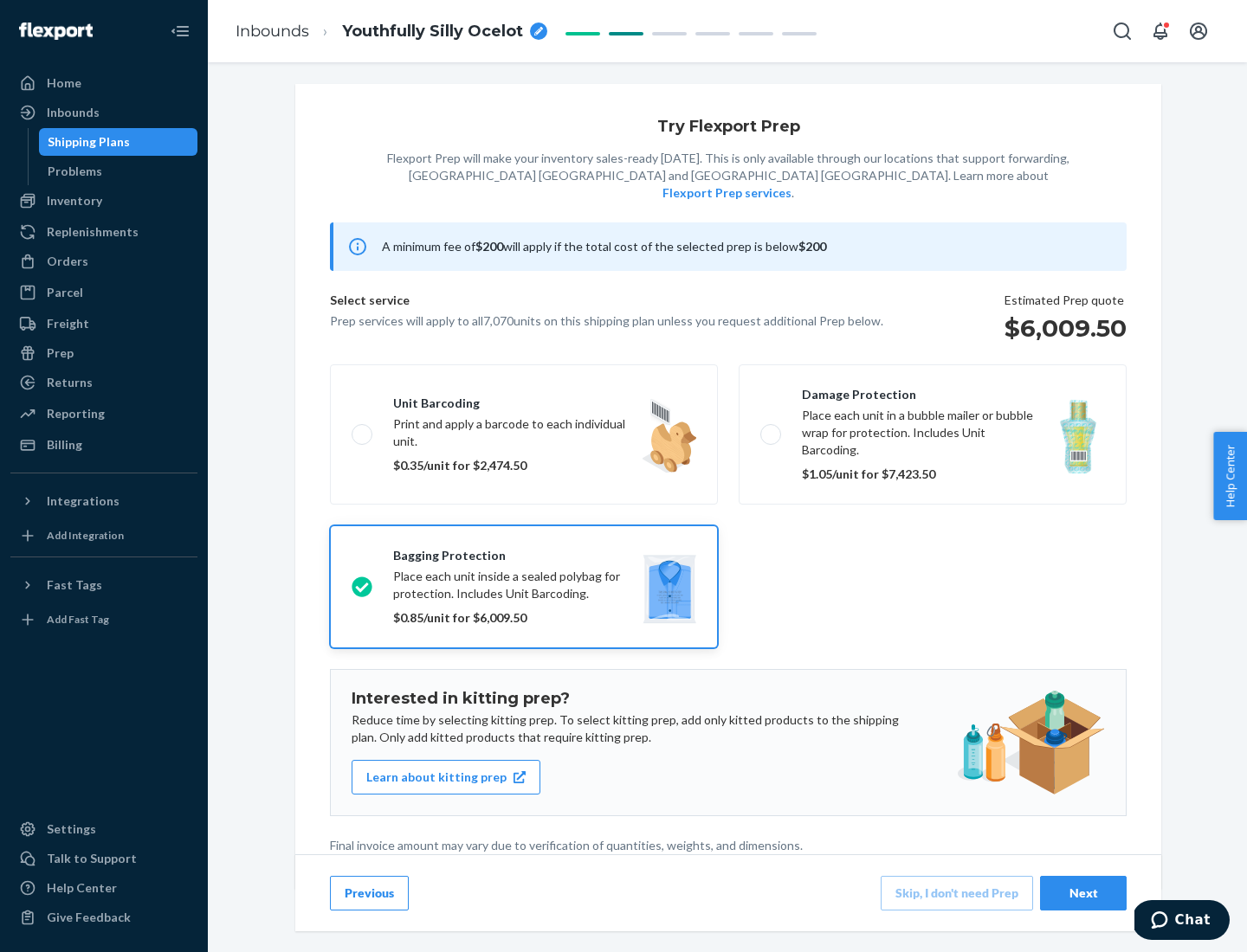
click at [1083, 893] on div "Next" at bounding box center [1083, 893] width 57 height 17
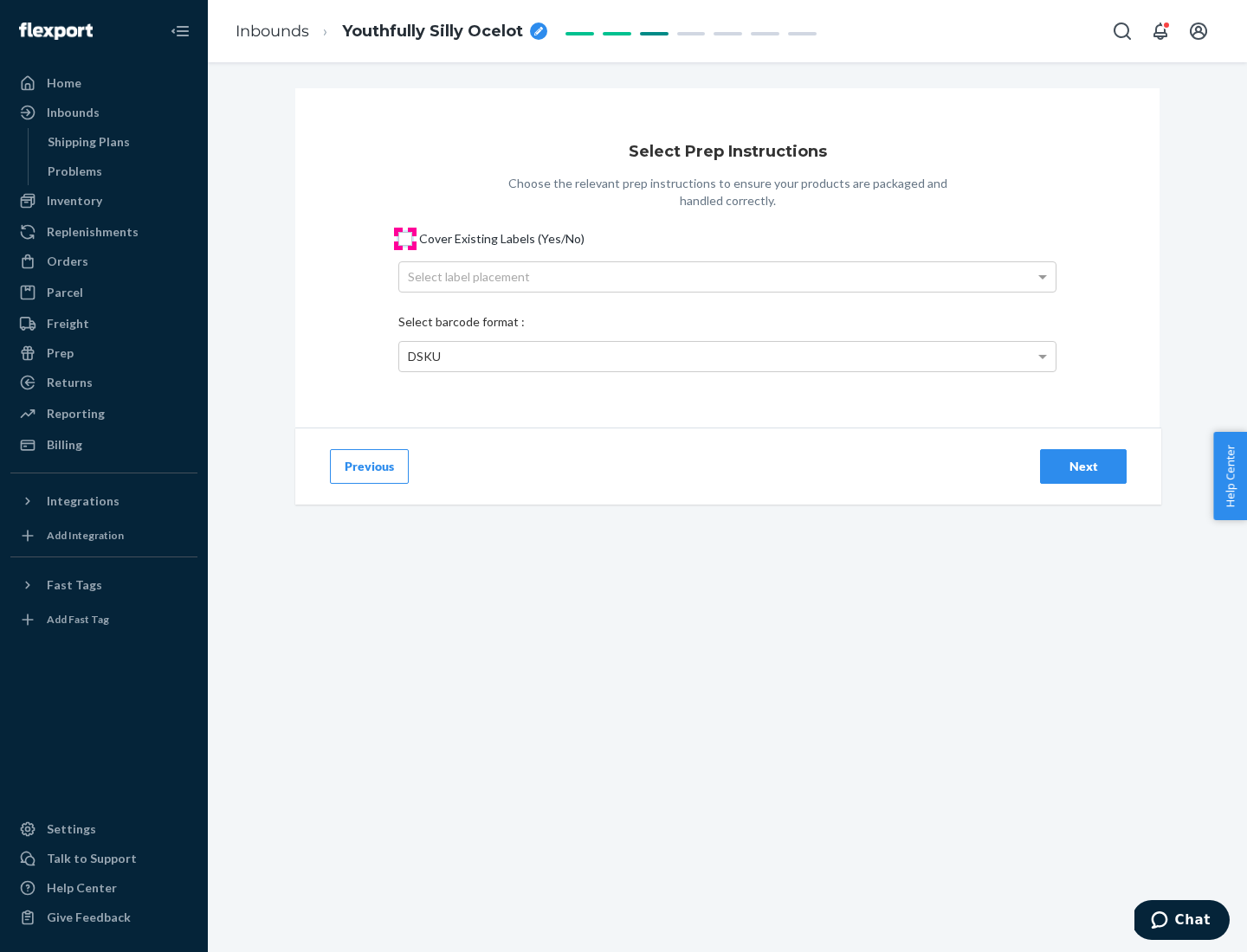
click at [405, 238] on input "Cover Existing Labels (Yes/No)" at bounding box center [405, 239] width 13 height 13
checkbox input "true"
click at [728, 276] on div "Select label placement" at bounding box center [728, 276] width 656 height 29
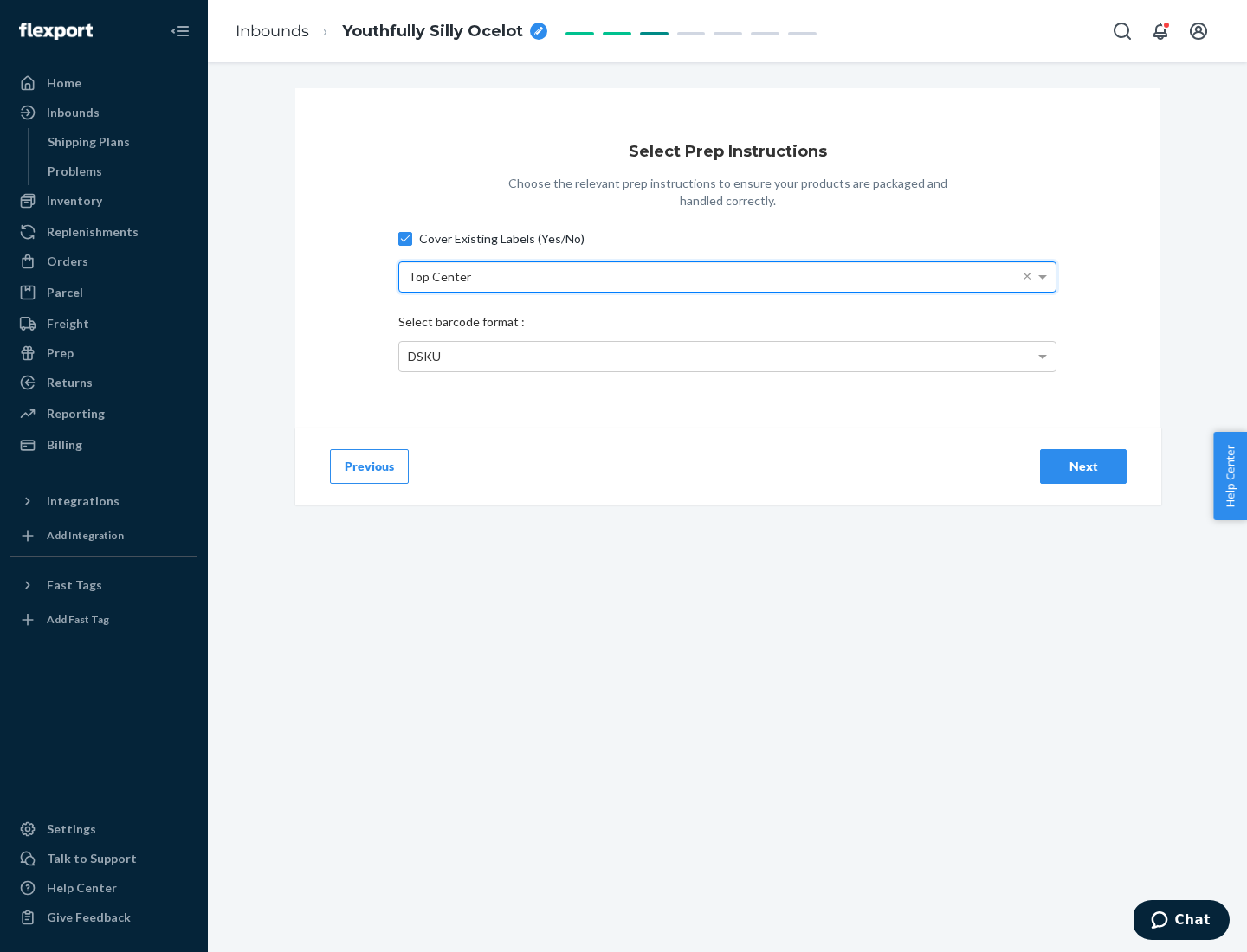
click at [728, 356] on div "DSKU" at bounding box center [728, 357] width 656 height 29
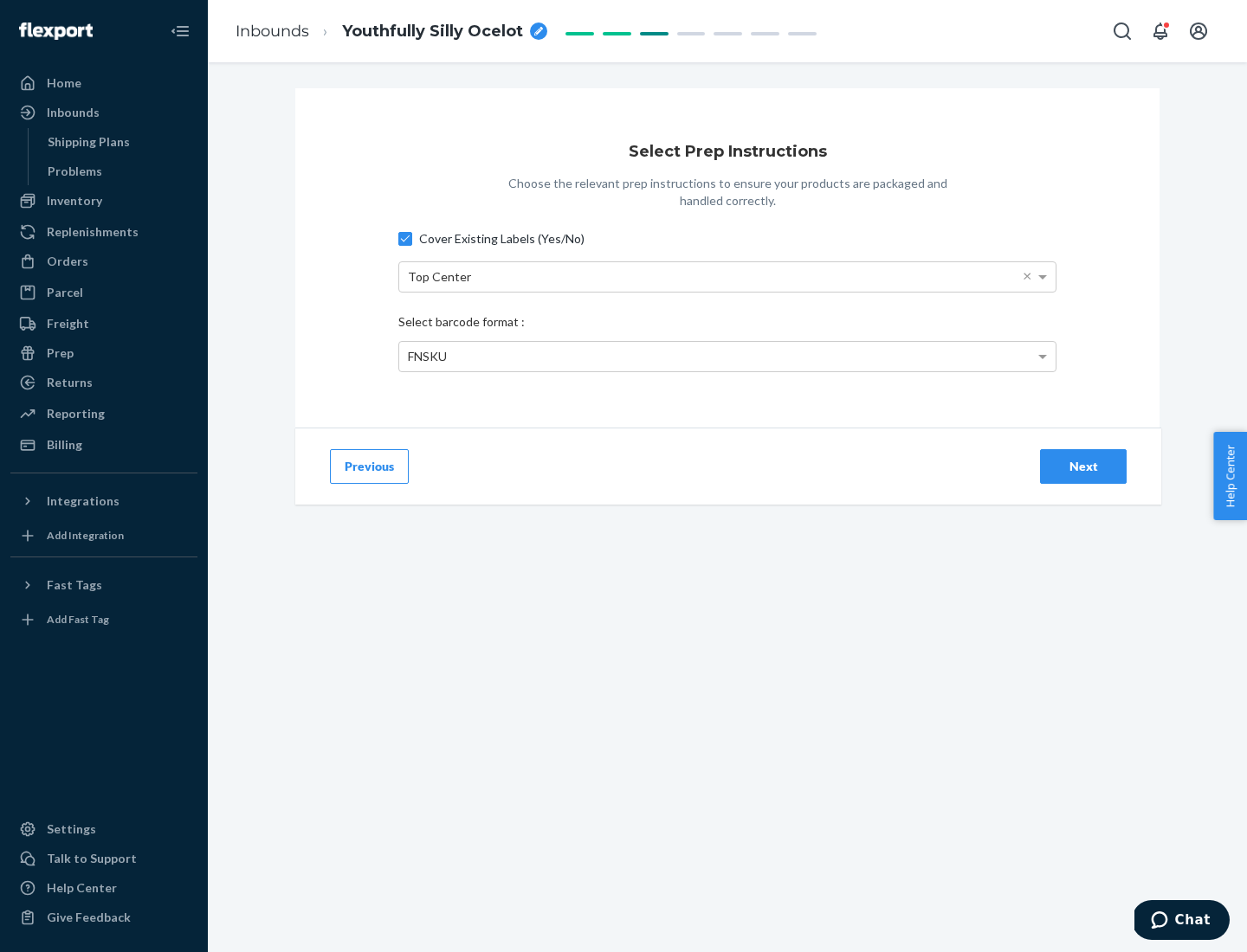
click at [1083, 466] on div "Next" at bounding box center [1083, 466] width 57 height 17
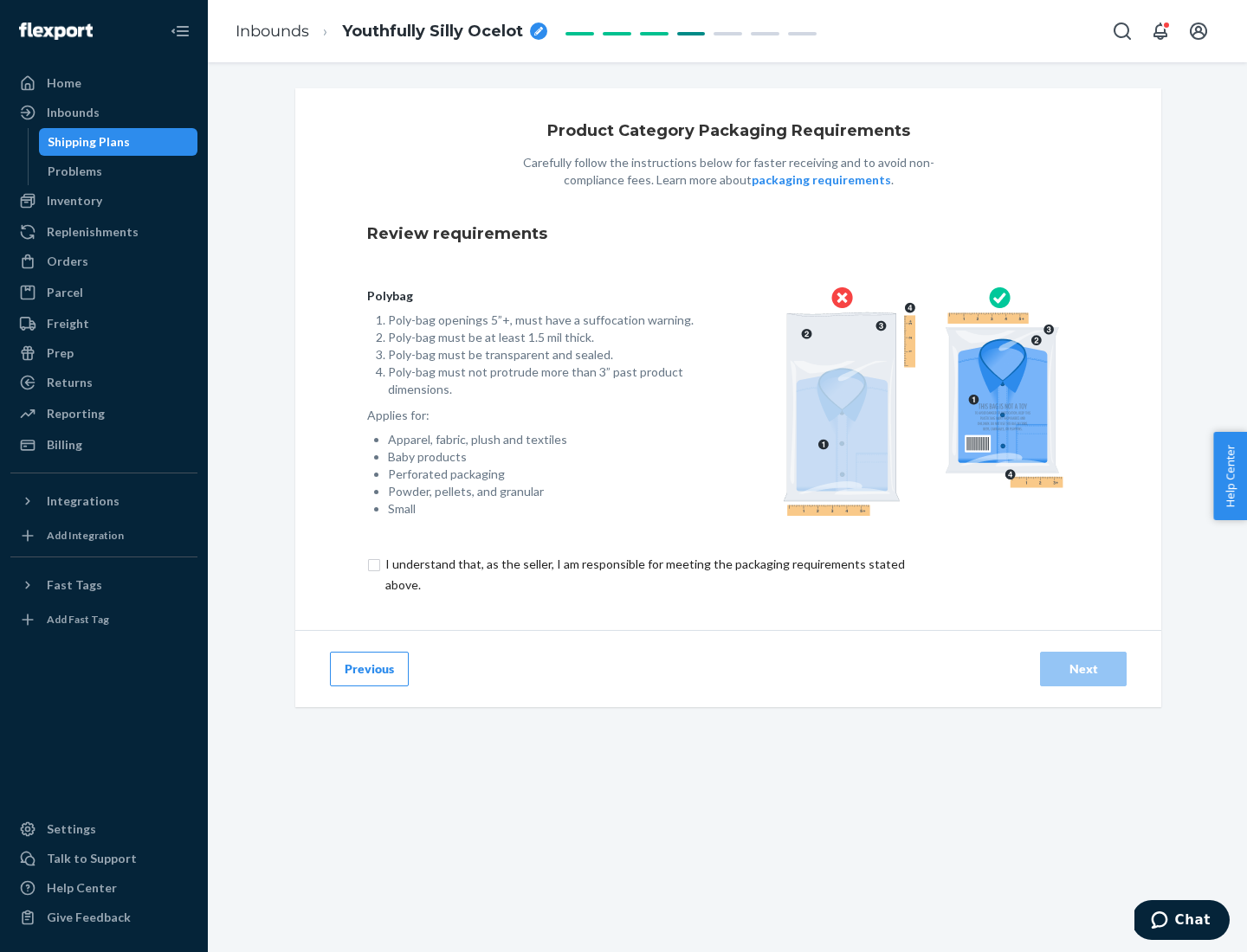
click at [644, 574] on input "checkbox" at bounding box center [655, 575] width 576 height 41
checkbox input "true"
click at [1083, 669] on div "Next" at bounding box center [1083, 669] width 57 height 17
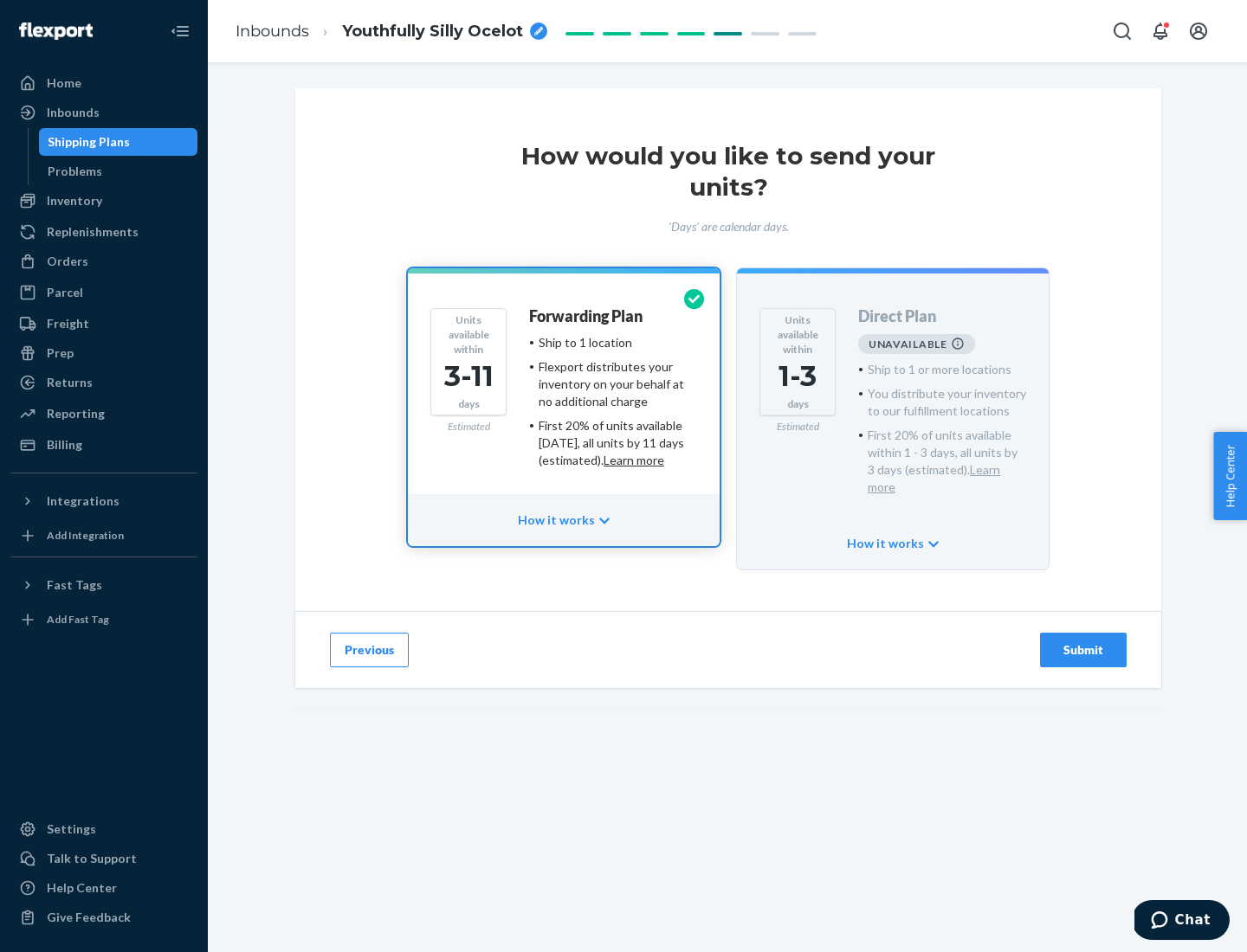
click at [587, 316] on h4 "Forwarding Plan" at bounding box center [586, 316] width 114 height 17
click at [1083, 642] on div "Submit" at bounding box center [1083, 650] width 57 height 17
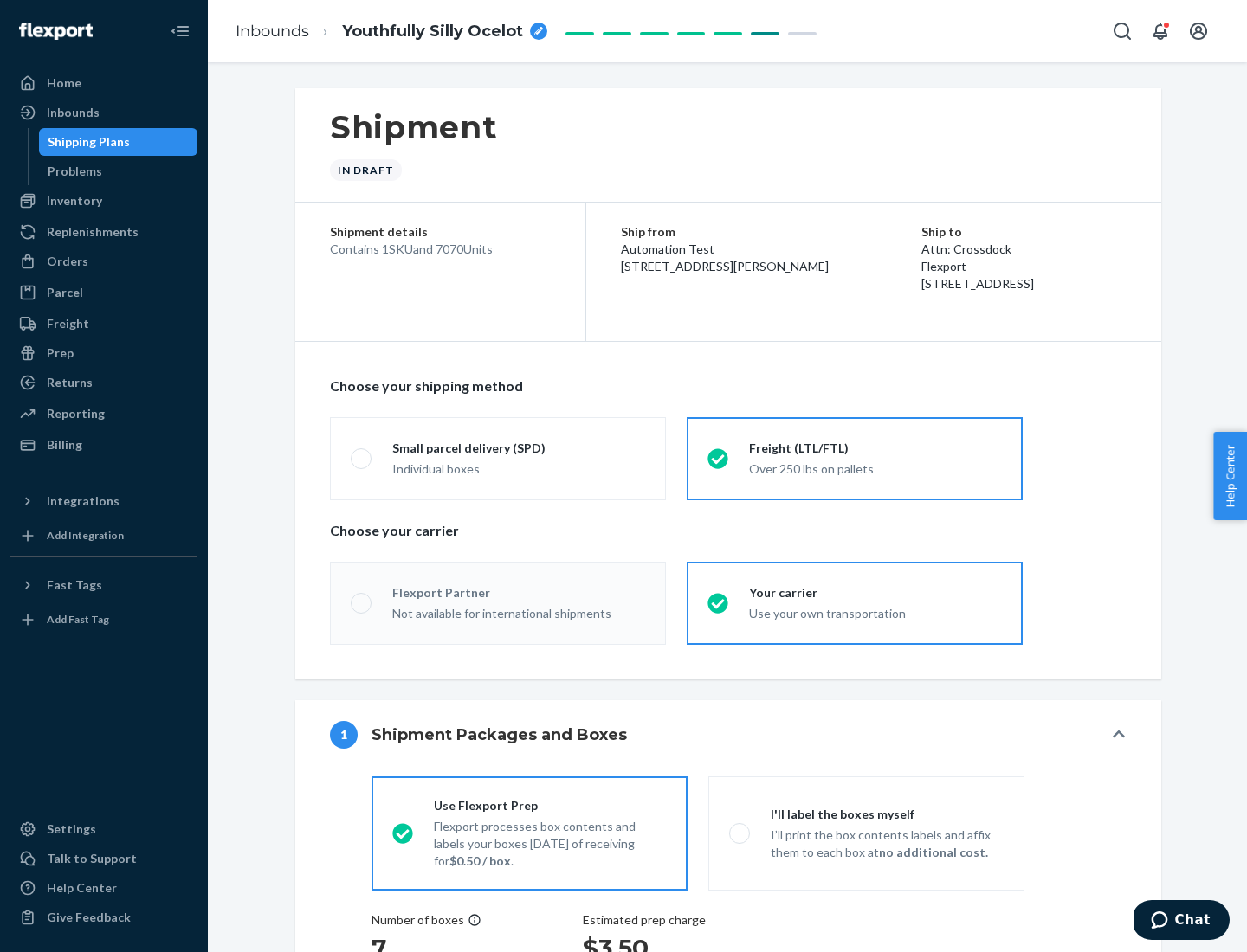
radio input "true"
radio input "false"
radio input "true"
radio input "false"
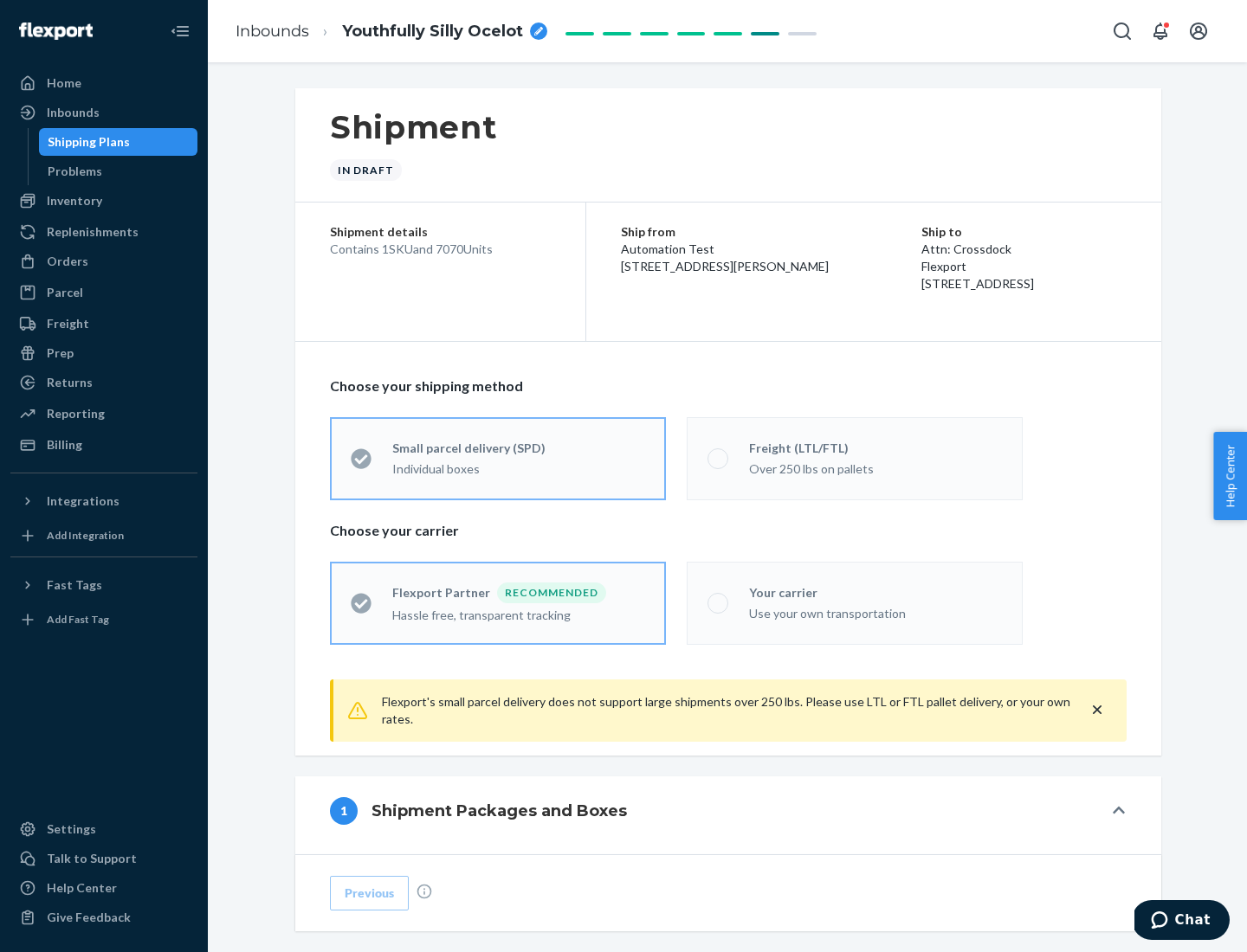
click at [855, 458] on div "Over 250 lbs on pallets" at bounding box center [875, 467] width 253 height 21
click at [719, 458] on input "Freight (LTL/FTL) Over 250 lbs on pallets" at bounding box center [712, 459] width 12 height 12
radio input "true"
radio input "false"
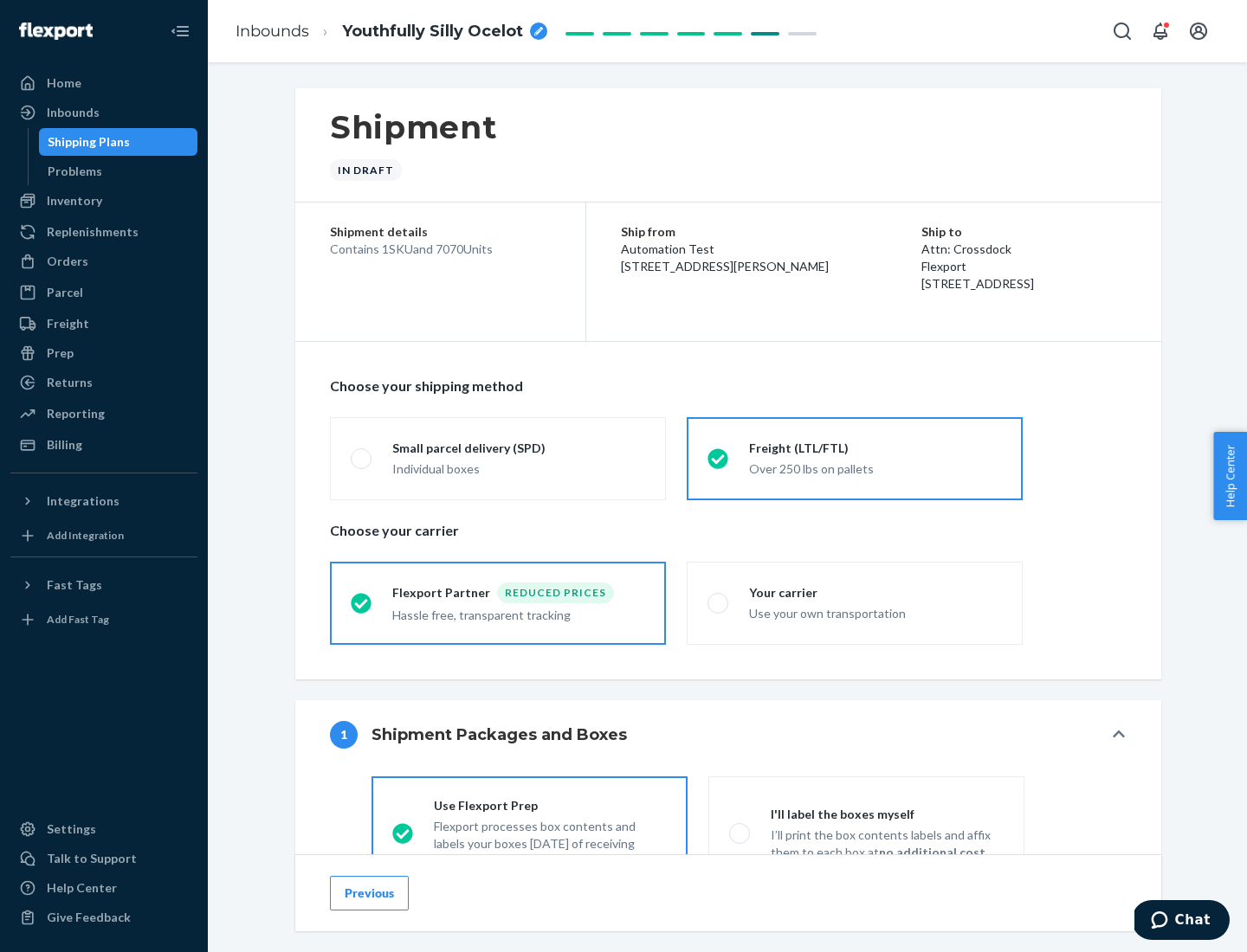
scroll to position [97, 0]
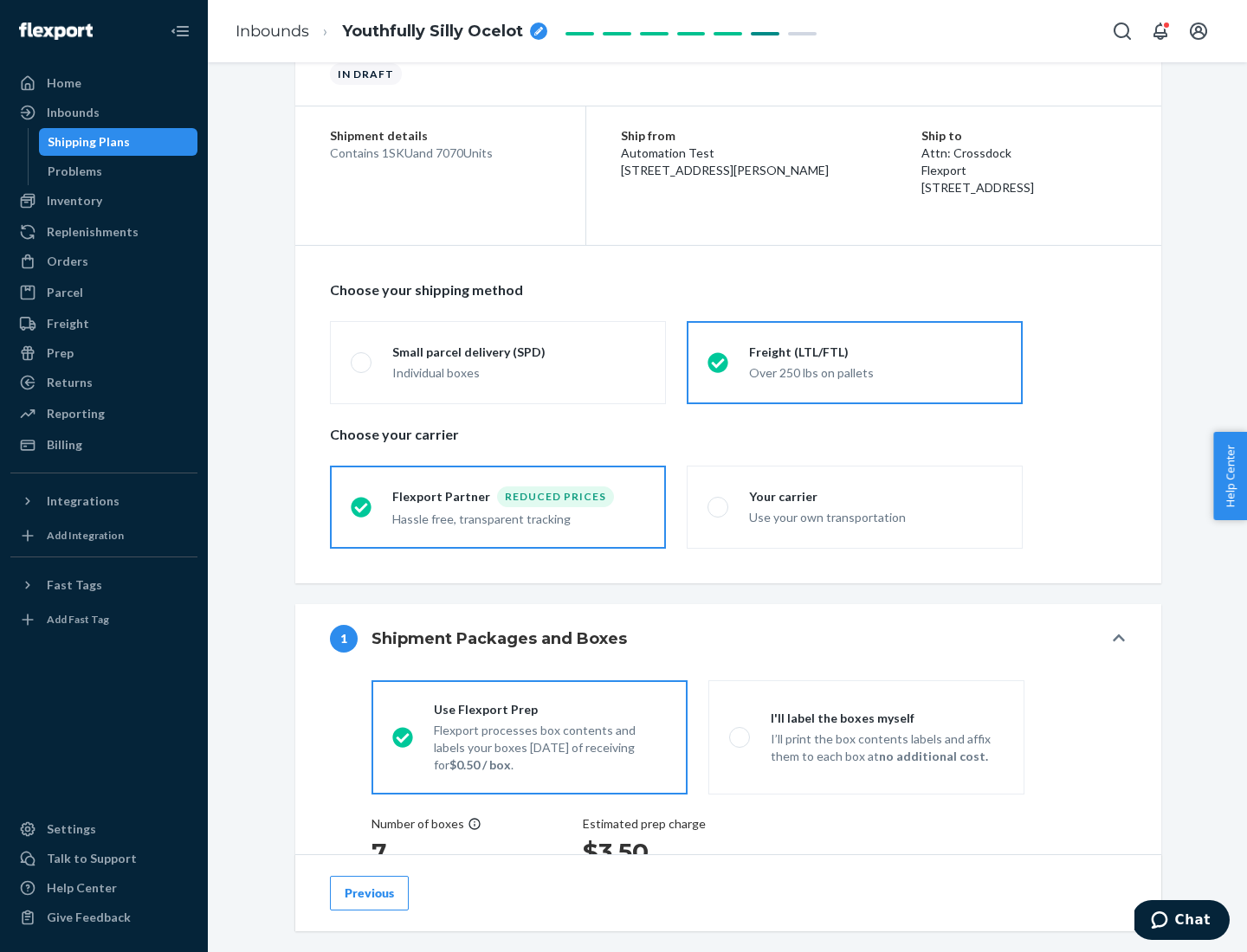
click at [498, 508] on div "Hassle free, transparent tracking" at bounding box center [518, 518] width 253 height 21
click at [362, 507] on input "Flexport Partner Reduced prices Hassle free, transparent tracking" at bounding box center [356, 507] width 12 height 12
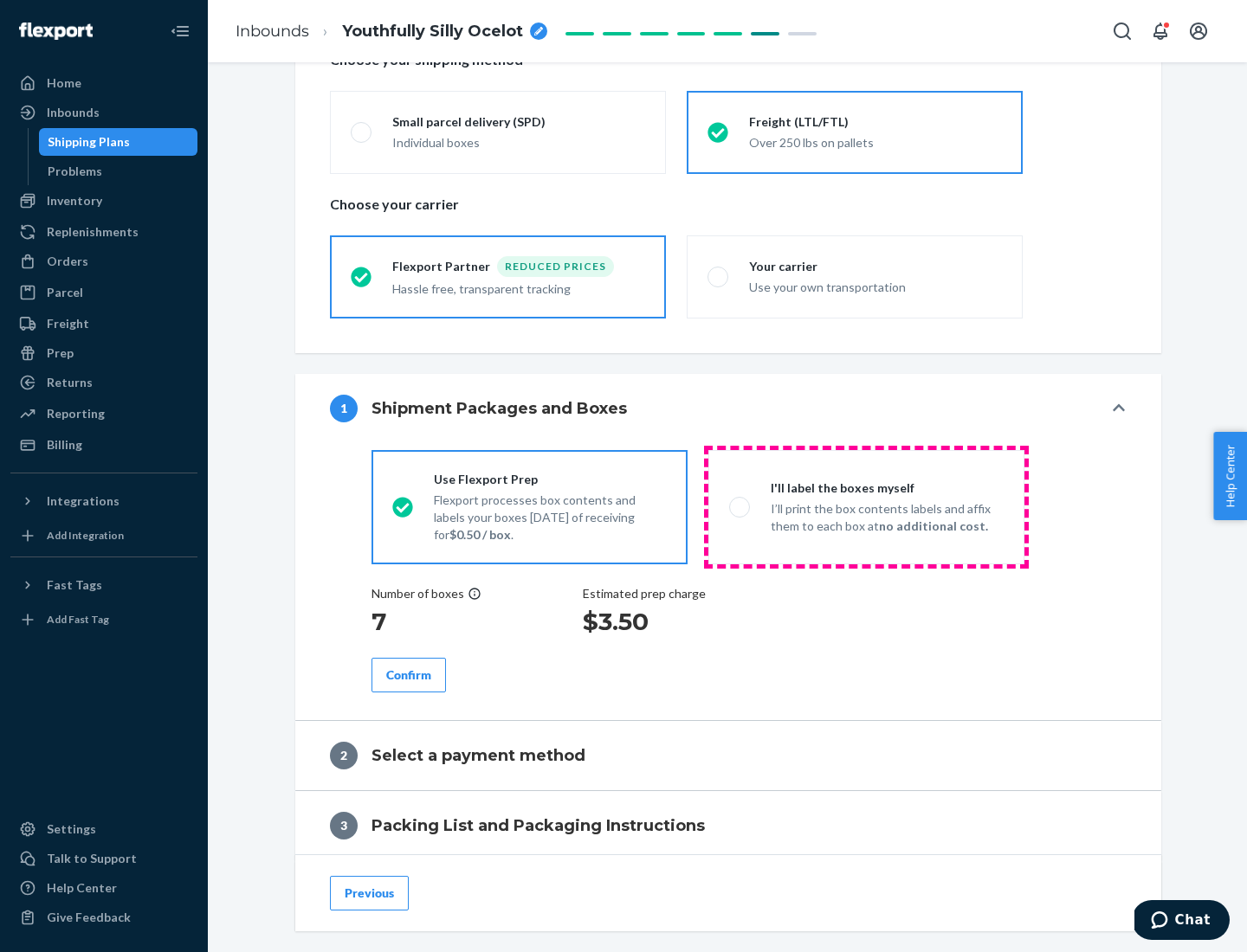
click at [866, 507] on p "I’ll print the box contents labels and affix them to each box at no additional …" at bounding box center [887, 518] width 233 height 35
click at [740, 507] on input "I'll label the boxes myself I’ll print the box contents labels and affix them t…" at bounding box center [735, 507] width 12 height 12
radio input "true"
radio input "false"
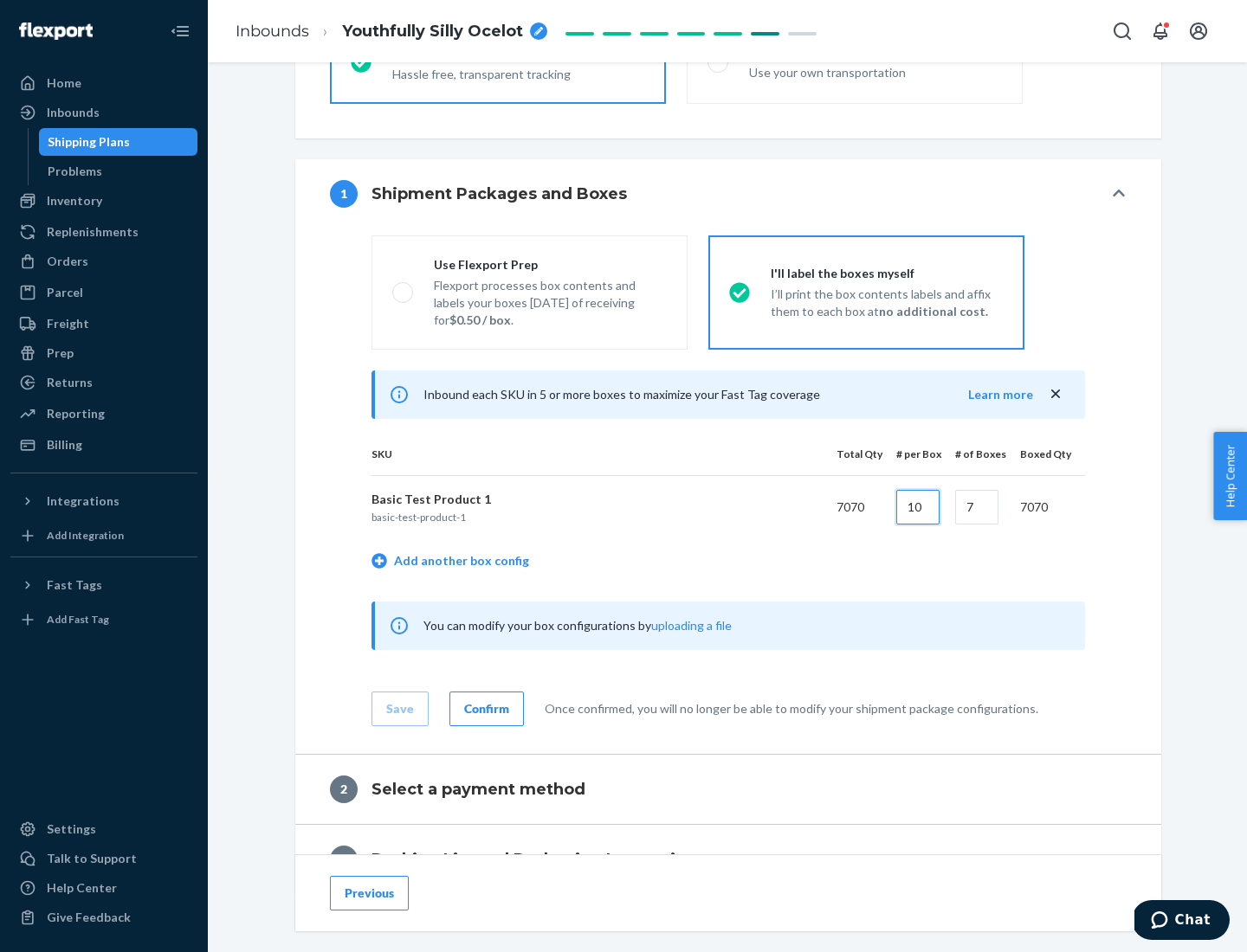
scroll to position [0, 0]
type input "10"
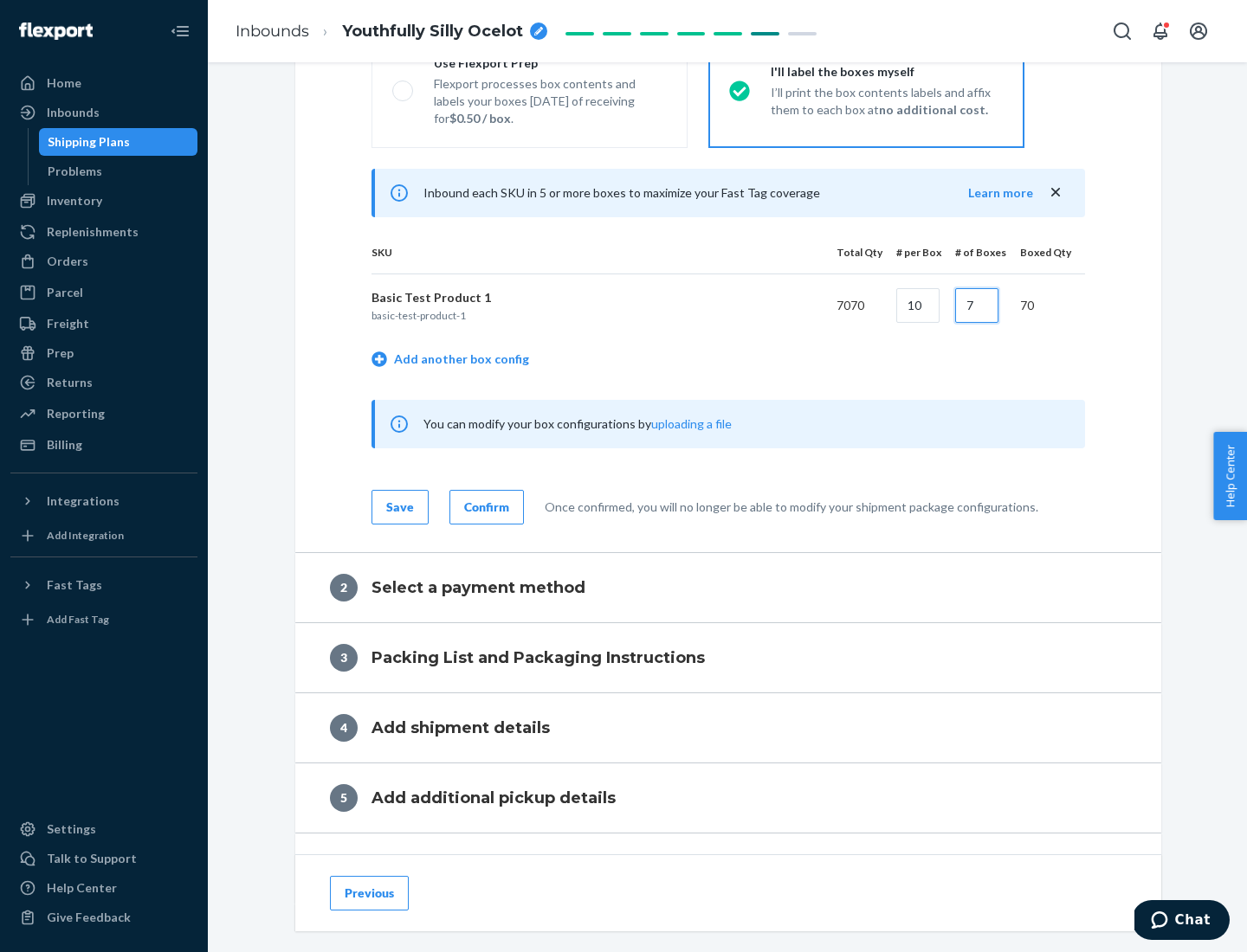
type input "7"
click at [484, 507] on div "Confirm" at bounding box center [486, 507] width 45 height 17
